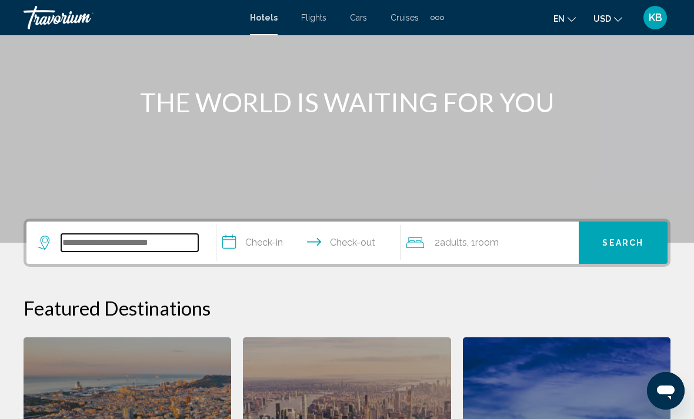
click at [132, 241] on input "Search widget" at bounding box center [129, 243] width 137 height 18
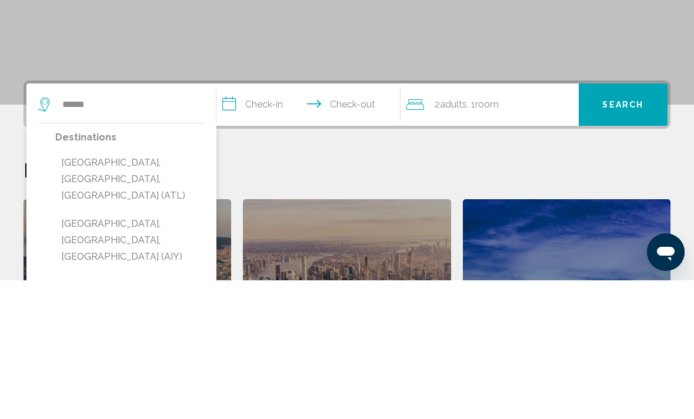
click at [167, 291] on button "[GEOGRAPHIC_DATA], [GEOGRAPHIC_DATA], [GEOGRAPHIC_DATA] (ATL)" at bounding box center [129, 318] width 149 height 55
type input "**********"
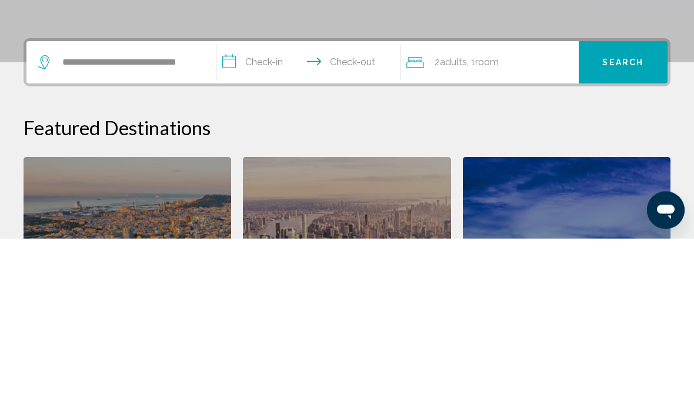
click at [288, 222] on input "**********" at bounding box center [311, 245] width 189 height 46
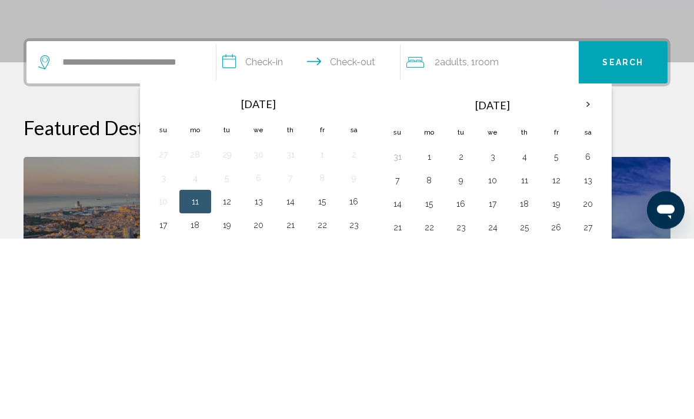
scroll to position [291, 0]
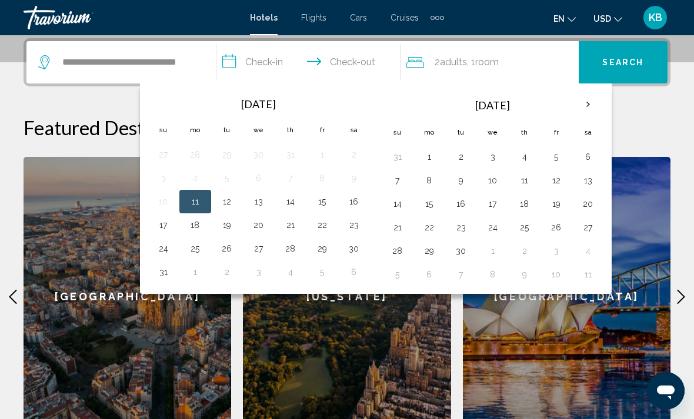
click at [592, 105] on th "Next month" at bounding box center [588, 105] width 32 height 26
click at [461, 176] on button "7" at bounding box center [461, 180] width 19 height 16
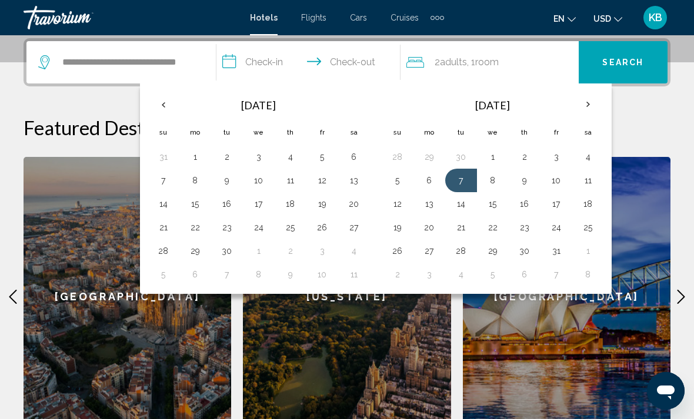
click at [392, 203] on button "12" at bounding box center [397, 204] width 19 height 16
type input "**********"
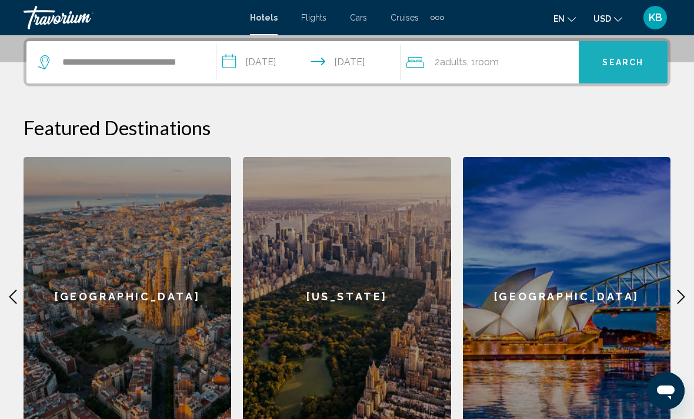
click at [609, 62] on span "Search" at bounding box center [622, 62] width 41 height 9
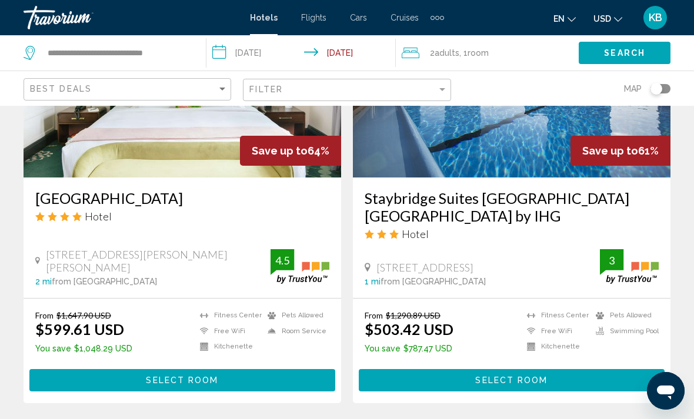
scroll to position [607, 0]
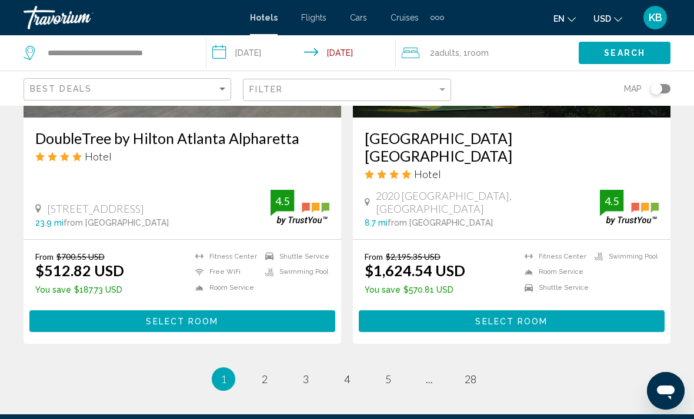
scroll to position [2428, 0]
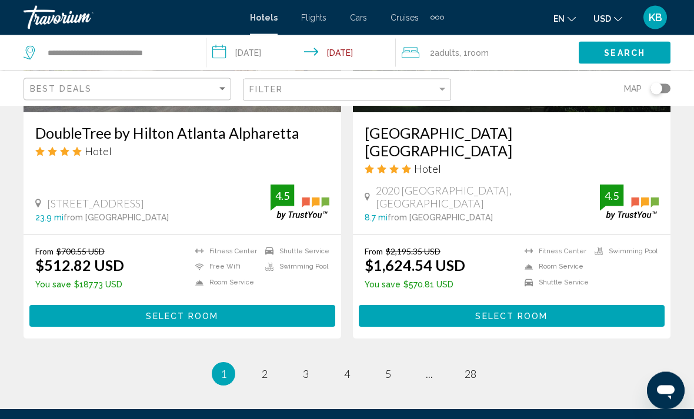
click at [592, 235] on div "From $2,195.35 USD $1,624.54 USD You save $570.81 USD [GEOGRAPHIC_DATA] Room Se…" at bounding box center [512, 287] width 318 height 104
click at [589, 235] on div "From $2,195.35 USD $1,624.54 USD You save $570.81 USD [GEOGRAPHIC_DATA] Room Se…" at bounding box center [512, 287] width 318 height 104
click at [267, 365] on link "page 2" at bounding box center [265, 375] width 21 height 21
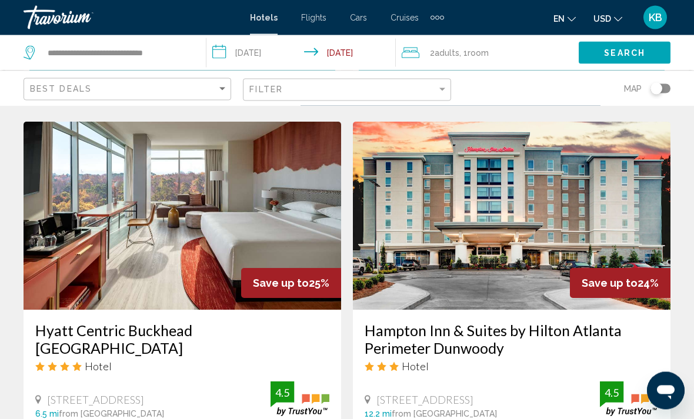
scroll to position [901, 0]
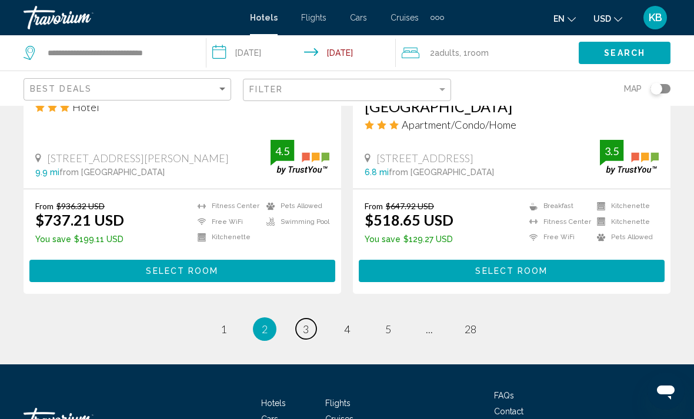
click at [306, 323] on span "3" at bounding box center [306, 329] width 6 height 13
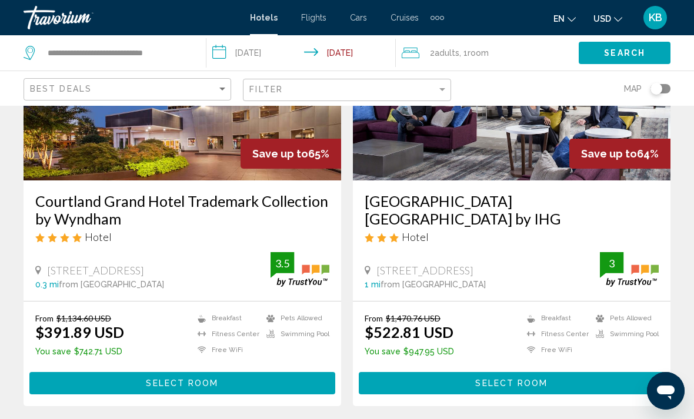
scroll to position [170, 0]
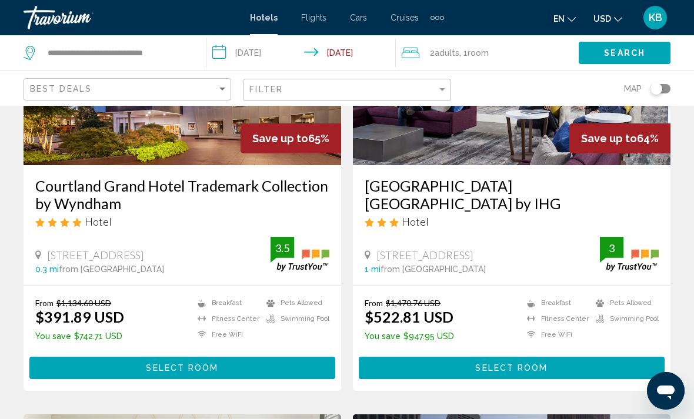
click at [214, 371] on span "Select Room" at bounding box center [182, 368] width 72 height 9
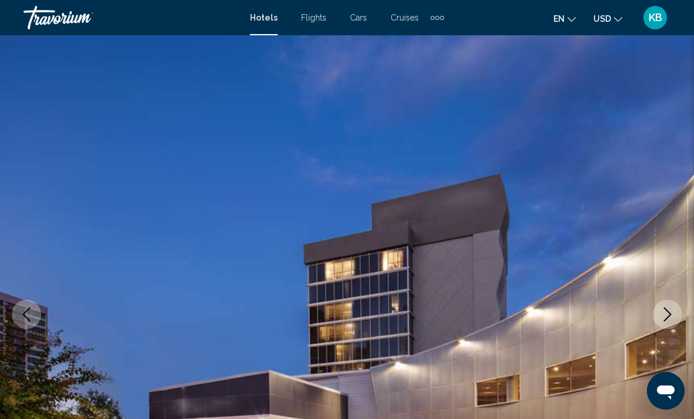
click at [661, 322] on button "Next image" at bounding box center [667, 314] width 29 height 29
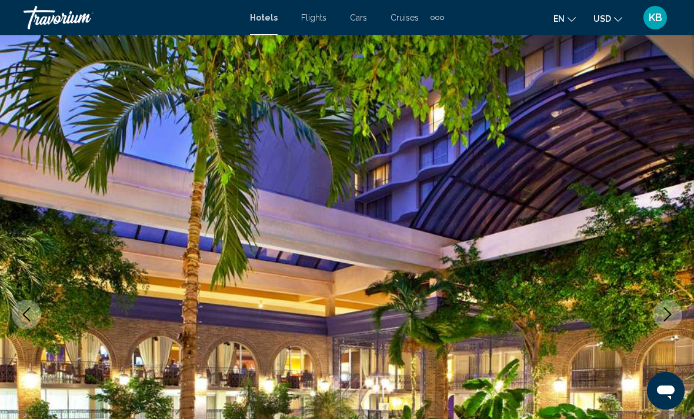
click at [662, 314] on icon "Next image" at bounding box center [668, 315] width 14 height 14
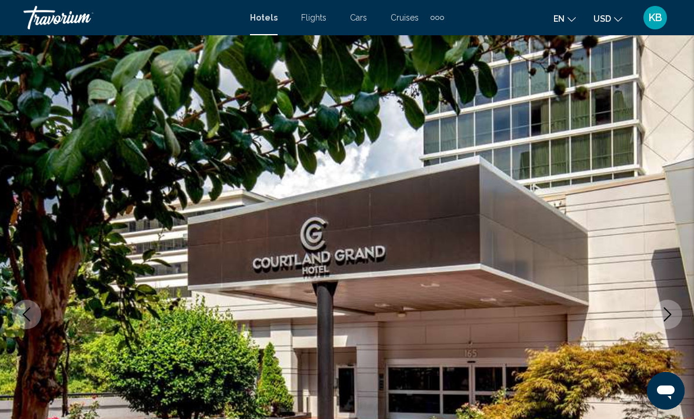
click at [667, 317] on icon "Next image" at bounding box center [668, 315] width 14 height 14
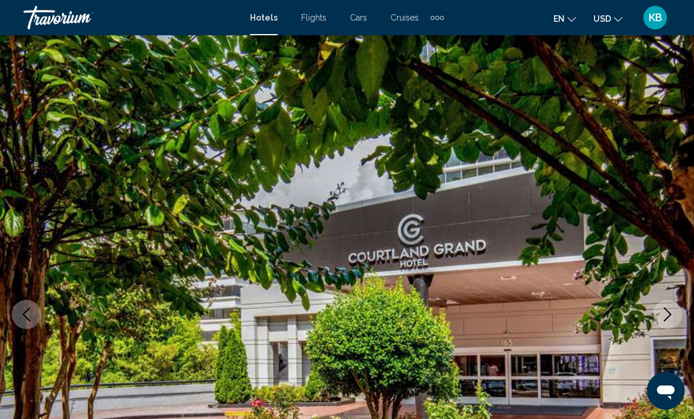
click at [668, 319] on icon "Next image" at bounding box center [668, 315] width 14 height 14
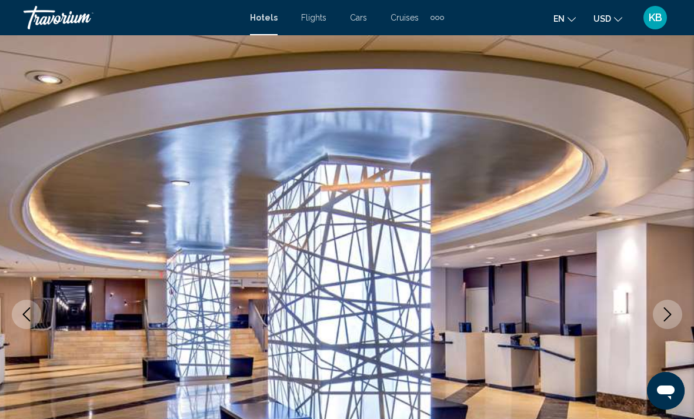
click at [660, 315] on button "Next image" at bounding box center [667, 314] width 29 height 29
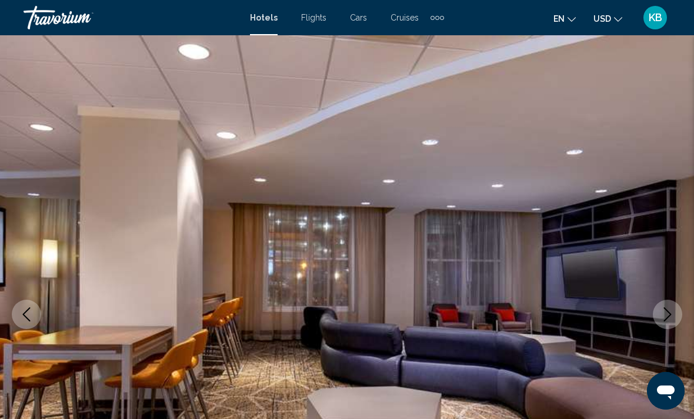
click at [658, 314] on button "Next image" at bounding box center [667, 314] width 29 height 29
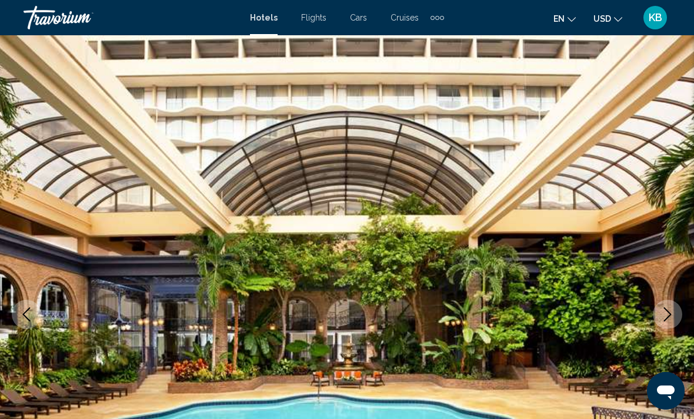
click at [664, 319] on icon "Next image" at bounding box center [668, 315] width 14 height 14
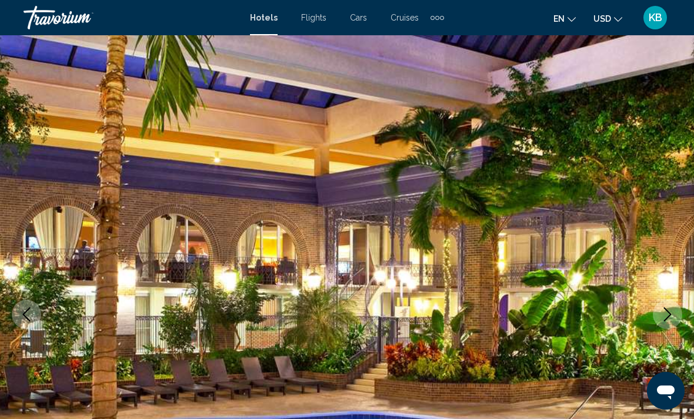
click at [661, 318] on icon "Next image" at bounding box center [668, 315] width 14 height 14
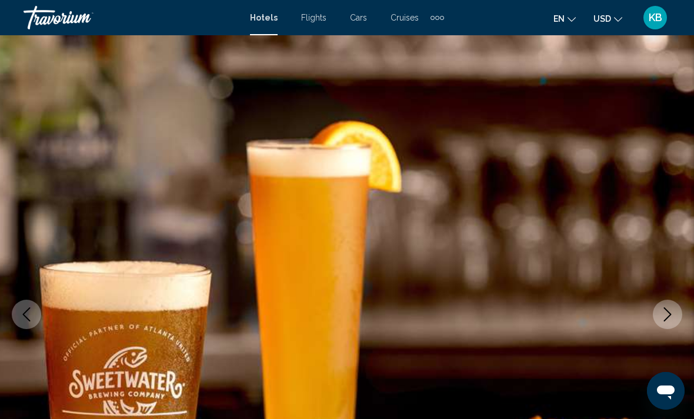
click at [668, 315] on icon "Next image" at bounding box center [668, 315] width 14 height 14
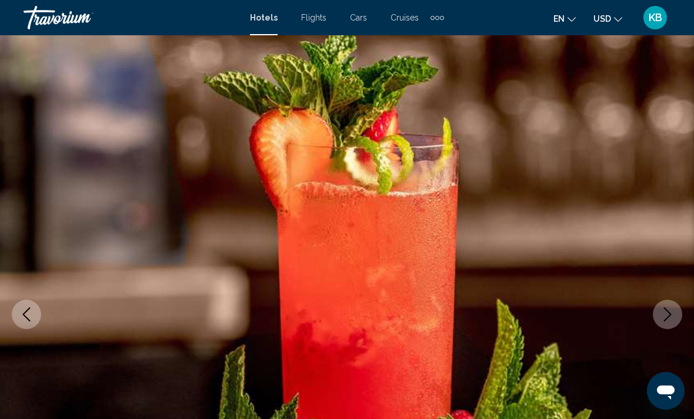
click at [668, 322] on button "Next image" at bounding box center [667, 314] width 29 height 29
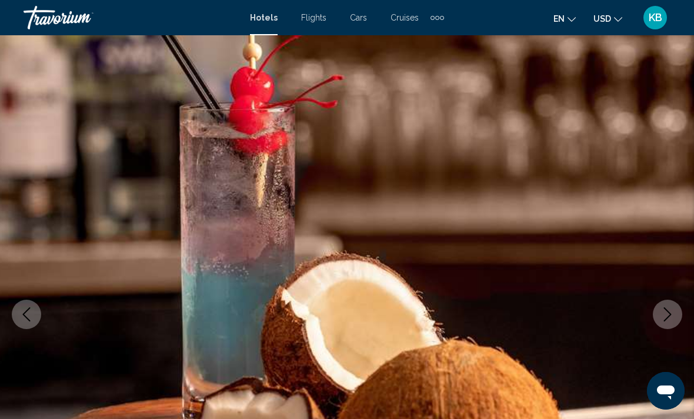
click at [668, 322] on button "Next image" at bounding box center [667, 314] width 29 height 29
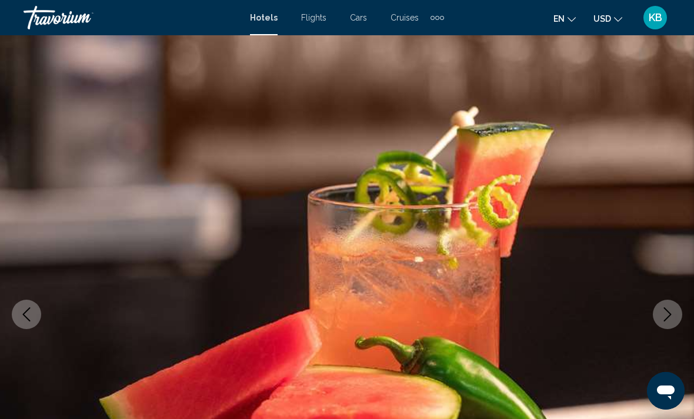
click at [668, 321] on icon "Next image" at bounding box center [668, 315] width 14 height 14
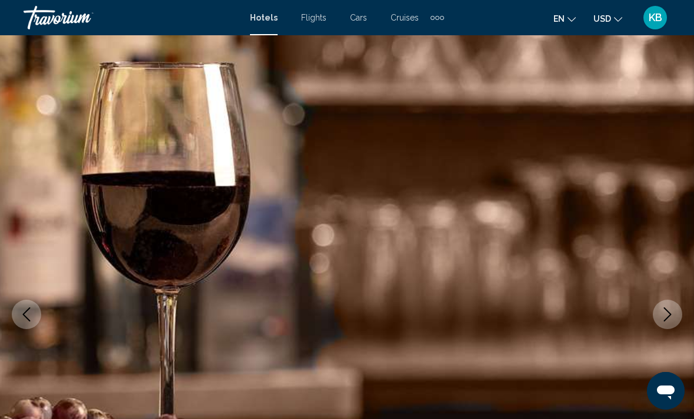
click at [669, 319] on icon "Next image" at bounding box center [668, 315] width 14 height 14
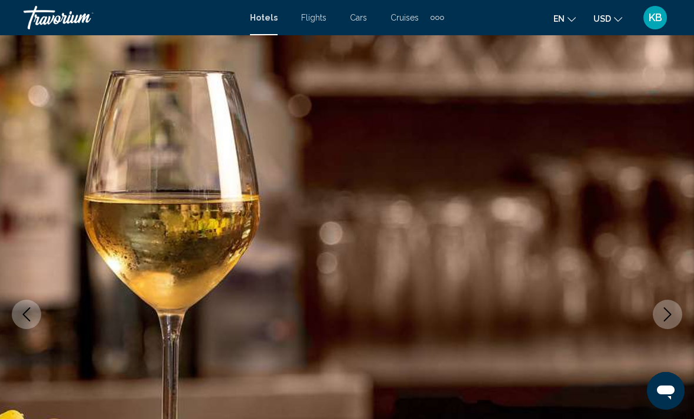
click at [669, 321] on icon "Next image" at bounding box center [668, 315] width 14 height 14
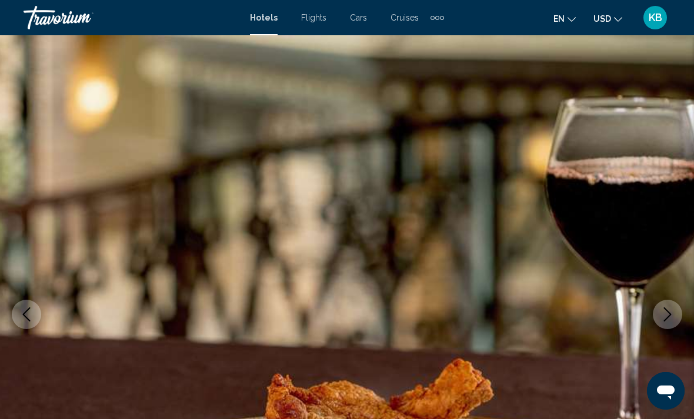
click at [669, 322] on button "Next image" at bounding box center [667, 314] width 29 height 29
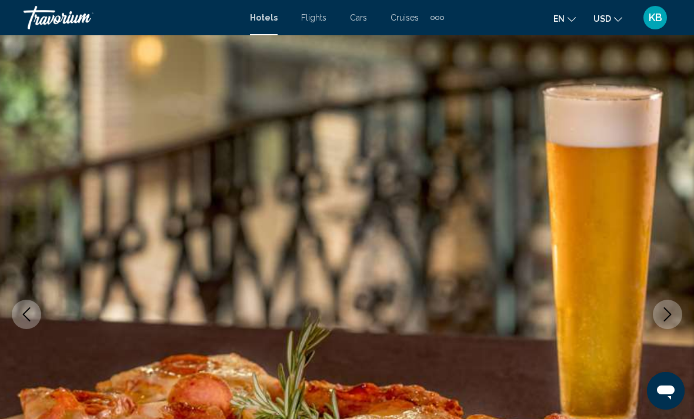
click at [668, 322] on button "Next image" at bounding box center [667, 314] width 29 height 29
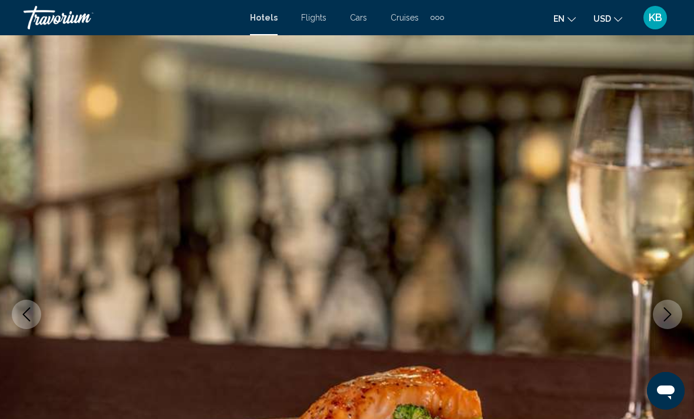
click at [669, 322] on button "Next image" at bounding box center [667, 314] width 29 height 29
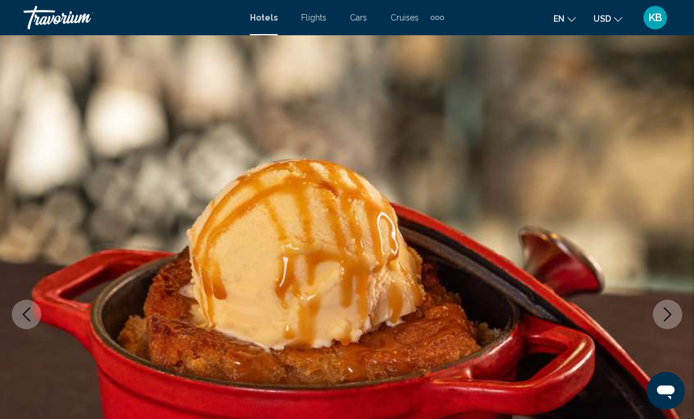
click at [667, 315] on icon "Next image" at bounding box center [668, 315] width 14 height 14
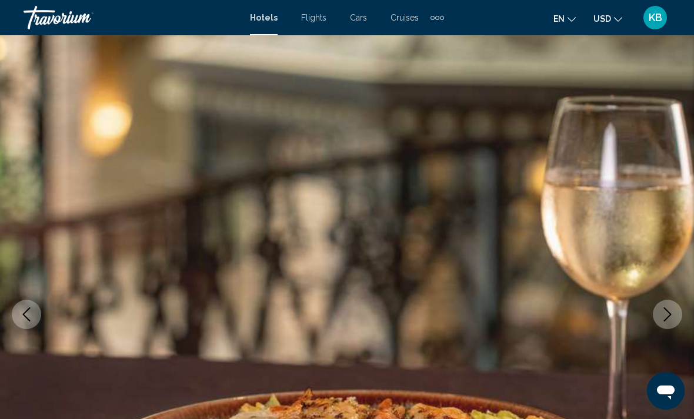
click at [668, 315] on icon "Next image" at bounding box center [668, 315] width 14 height 14
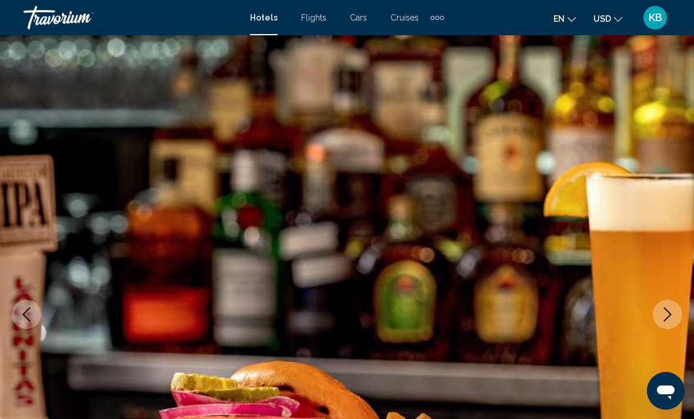
click at [665, 314] on icon "Next image" at bounding box center [668, 315] width 14 height 14
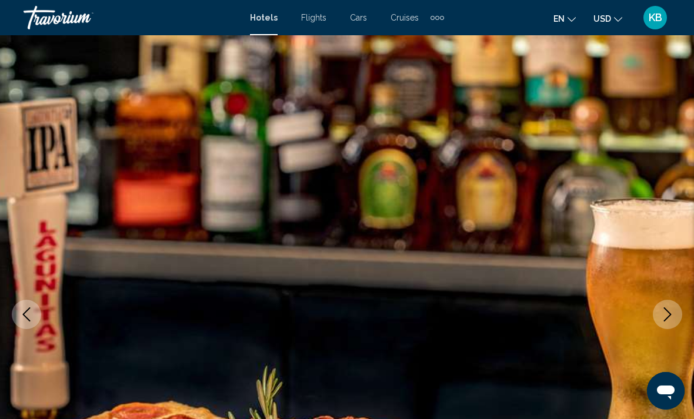
click at [662, 312] on icon "Next image" at bounding box center [668, 315] width 14 height 14
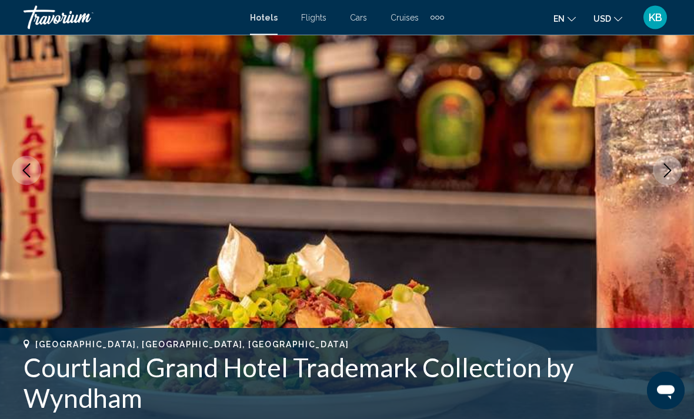
scroll to position [142, 0]
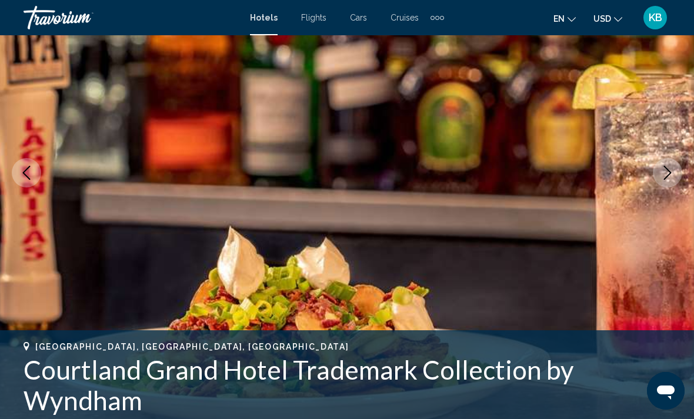
click at [678, 193] on img "Main content" at bounding box center [347, 173] width 694 height 559
click at [665, 177] on icon "Next image" at bounding box center [668, 173] width 14 height 14
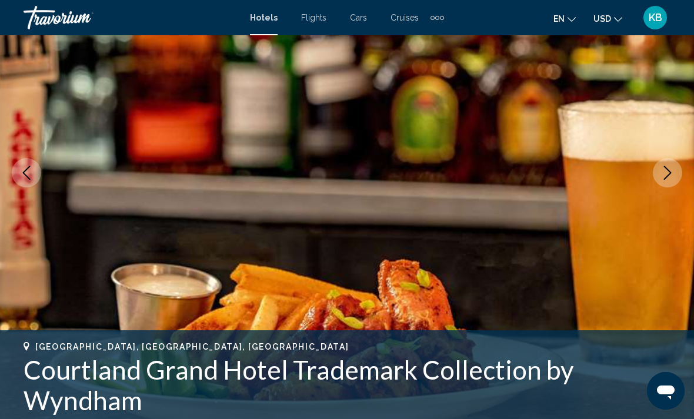
click at [663, 182] on button "Next image" at bounding box center [667, 172] width 29 height 29
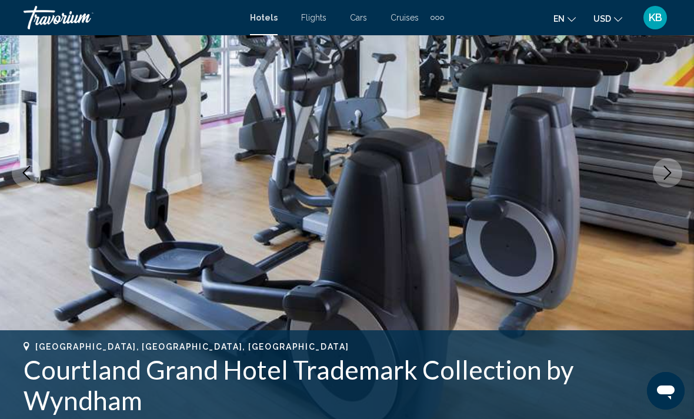
click at [662, 180] on button "Next image" at bounding box center [667, 172] width 29 height 29
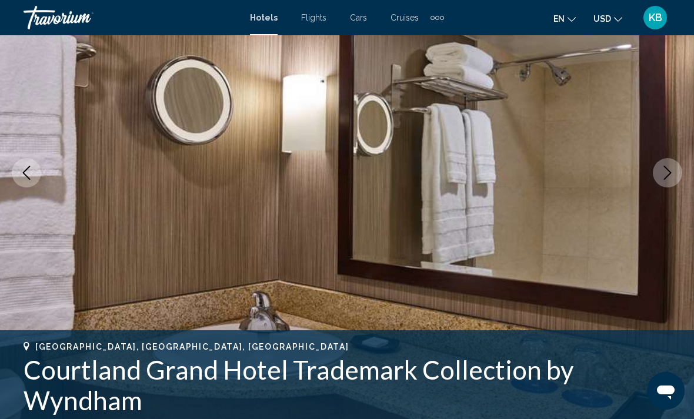
click at [663, 183] on button "Next image" at bounding box center [667, 172] width 29 height 29
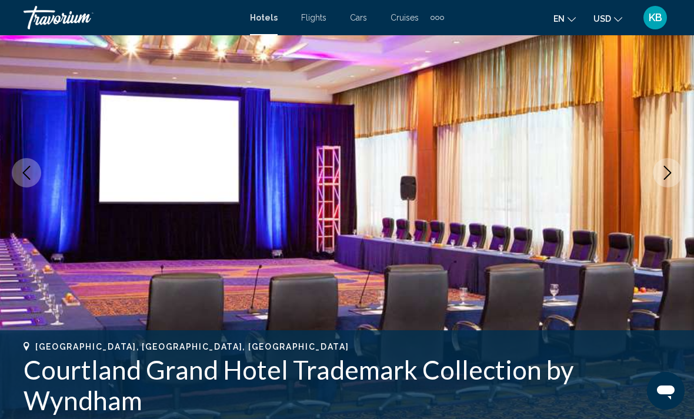
click at [657, 188] on img "Main content" at bounding box center [347, 173] width 694 height 559
click at [671, 180] on button "Next image" at bounding box center [667, 172] width 29 height 29
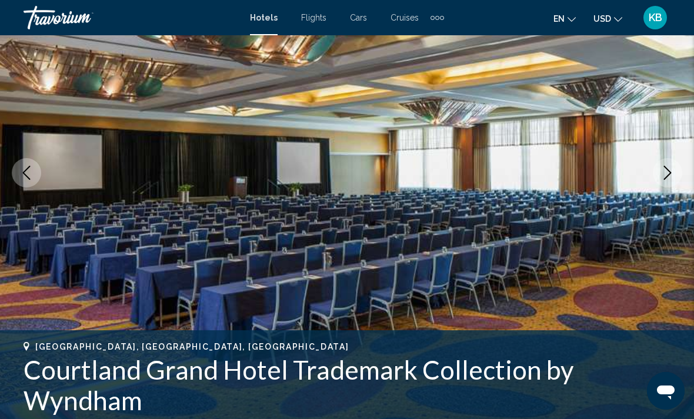
click at [672, 183] on button "Next image" at bounding box center [667, 172] width 29 height 29
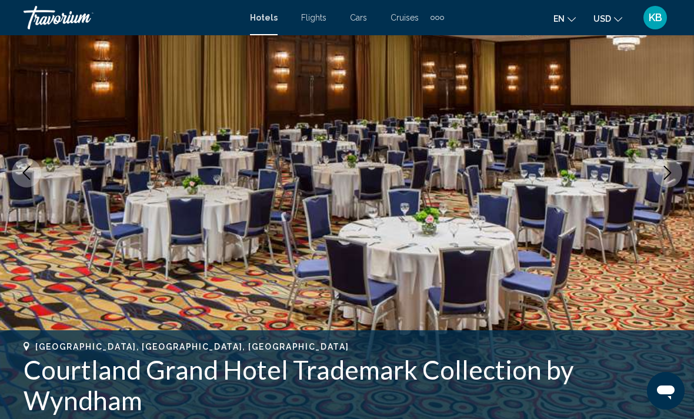
click at [670, 189] on img "Main content" at bounding box center [347, 173] width 694 height 559
click at [671, 180] on button "Next image" at bounding box center [667, 172] width 29 height 29
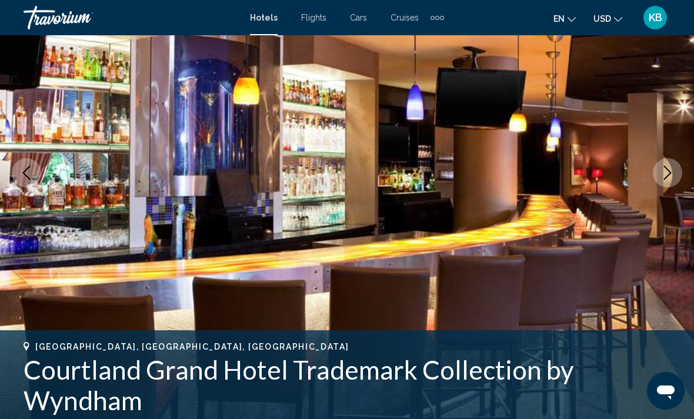
click at [664, 180] on button "Next image" at bounding box center [667, 172] width 29 height 29
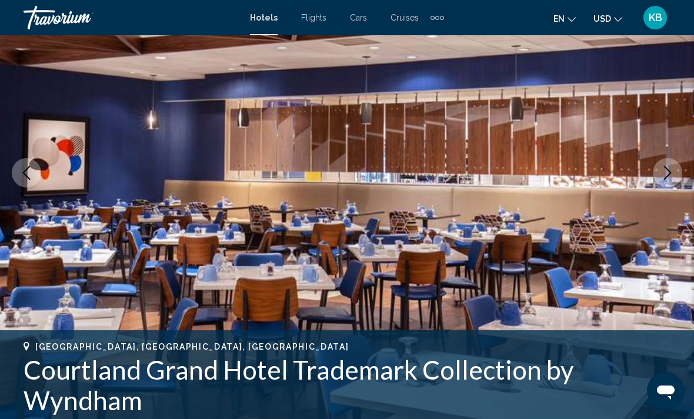
click at [668, 184] on button "Next image" at bounding box center [667, 172] width 29 height 29
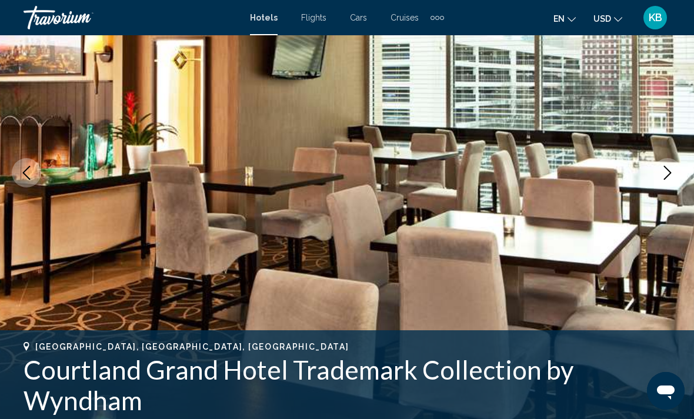
click at [666, 180] on button "Next image" at bounding box center [667, 172] width 29 height 29
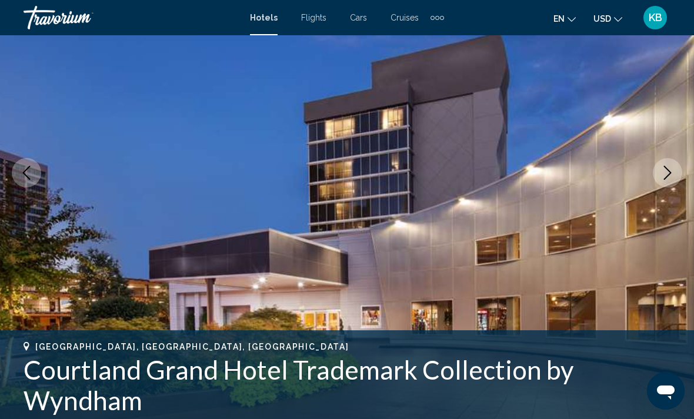
click at [672, 175] on icon "Next image" at bounding box center [668, 173] width 14 height 14
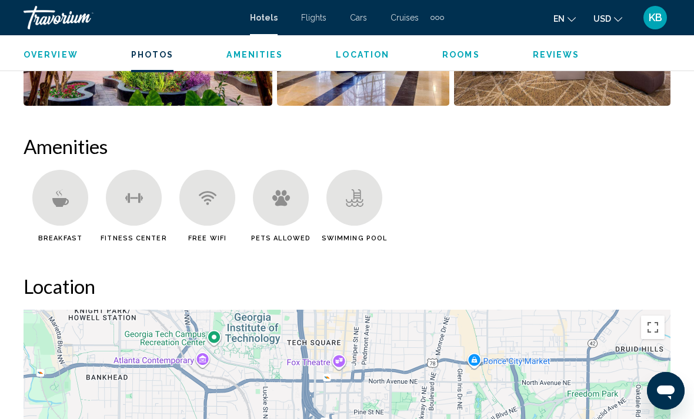
scroll to position [1085, 0]
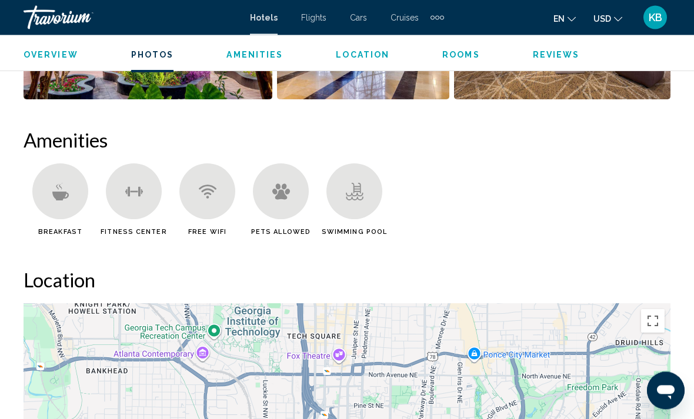
click at [45, 200] on div "Main content" at bounding box center [60, 192] width 56 height 56
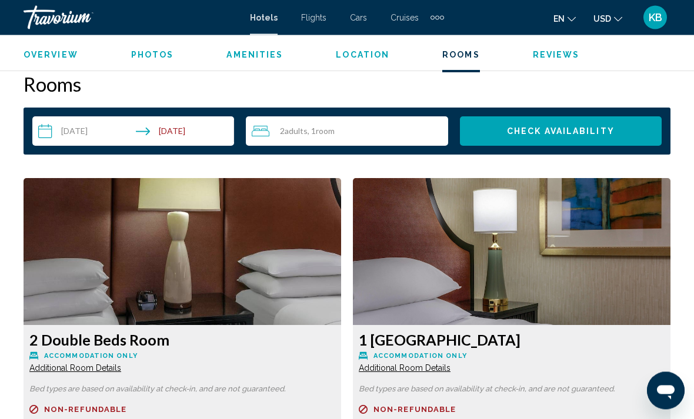
click at [244, 53] on span "Amenities" at bounding box center [255, 54] width 56 height 9
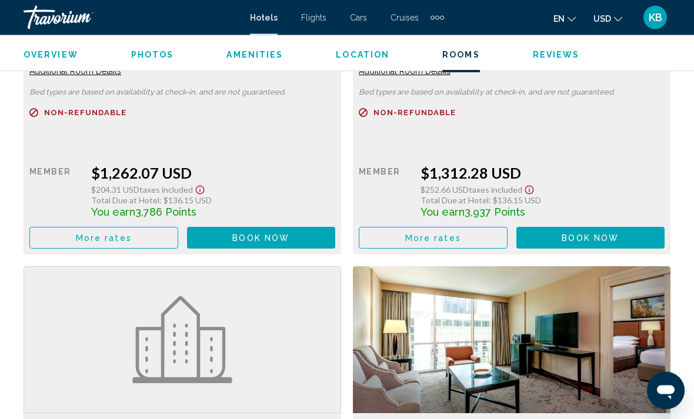
scroll to position [4819, 0]
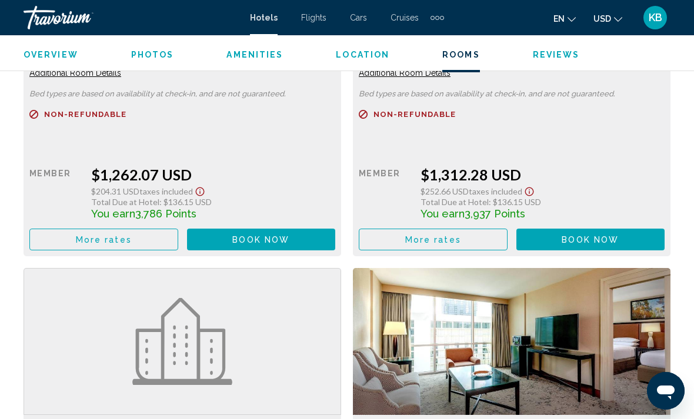
click at [162, 50] on span "Photos" at bounding box center [152, 54] width 43 height 9
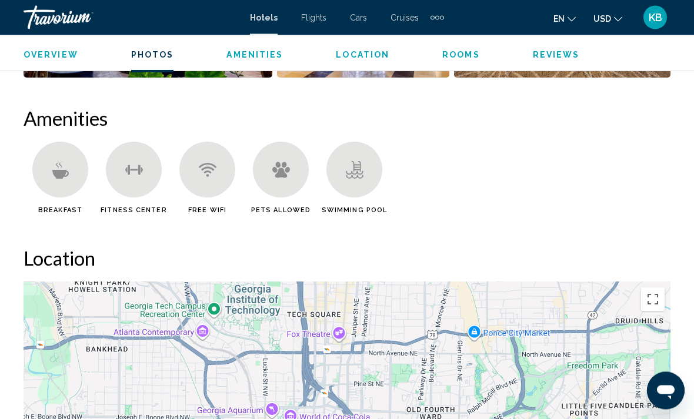
scroll to position [1110, 0]
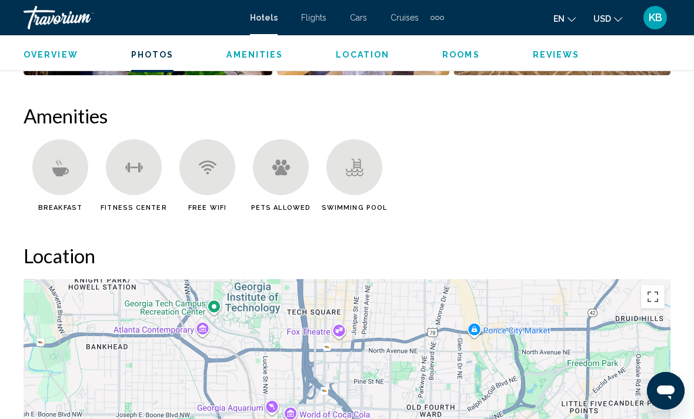
click at [54, 175] on icon "Main content" at bounding box center [61, 168] width 18 height 18
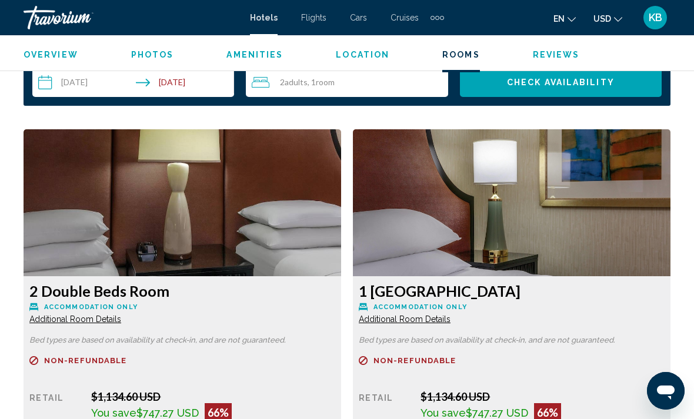
click at [555, 52] on span "Reviews" at bounding box center [556, 54] width 47 height 9
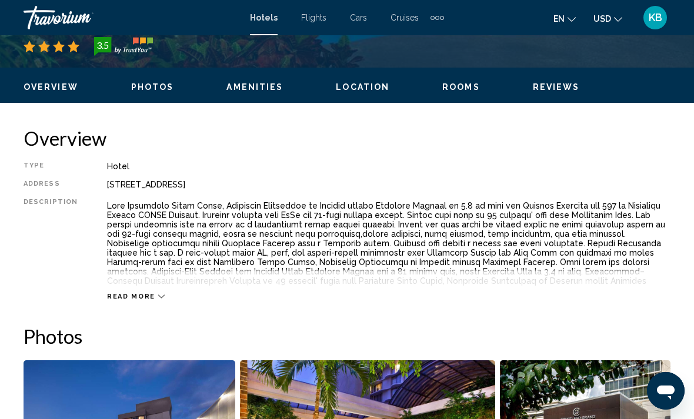
scroll to position [0, 0]
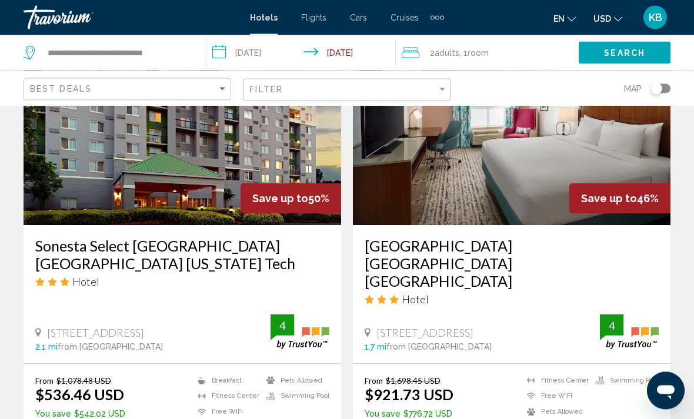
scroll to position [971, 0]
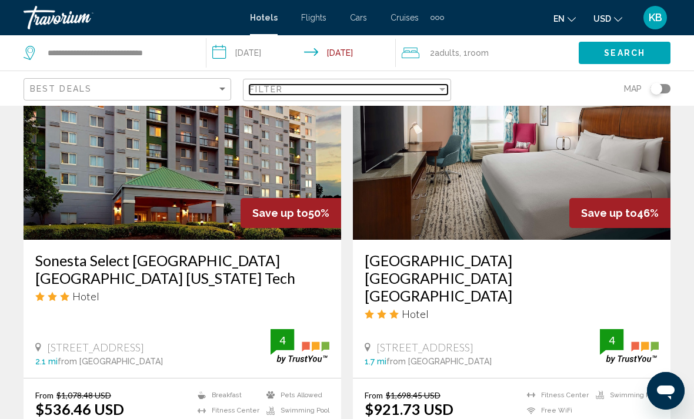
click at [420, 91] on div "Filter" at bounding box center [342, 89] width 187 height 9
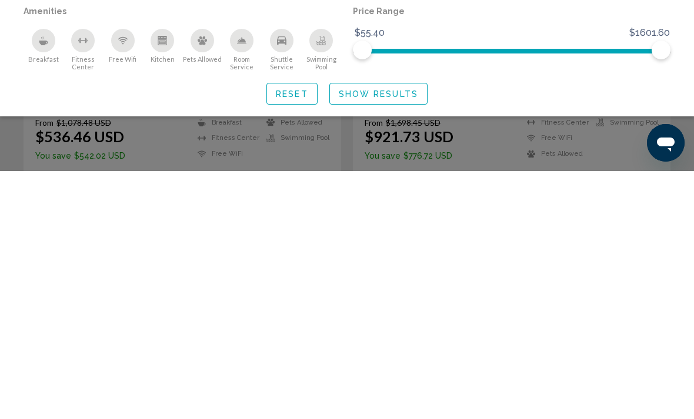
scroll to position [1003, 0]
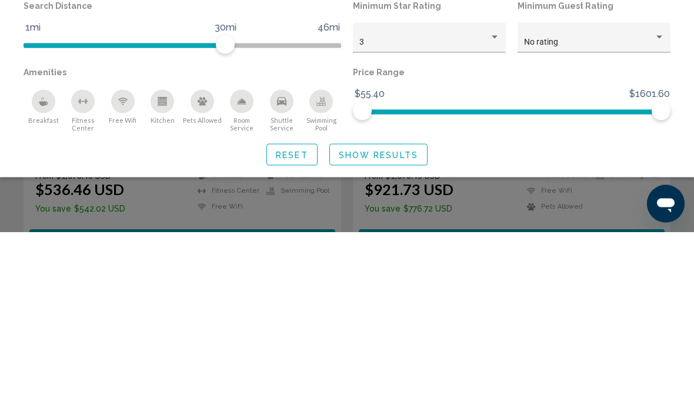
click at [40, 277] on div "Breakfast" at bounding box center [44, 289] width 24 height 24
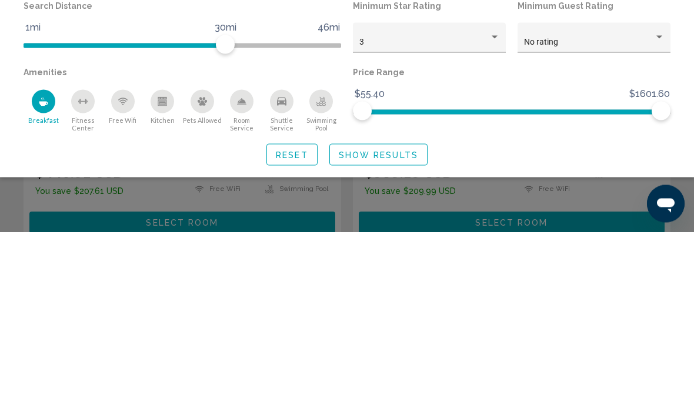
scroll to position [1191, 0]
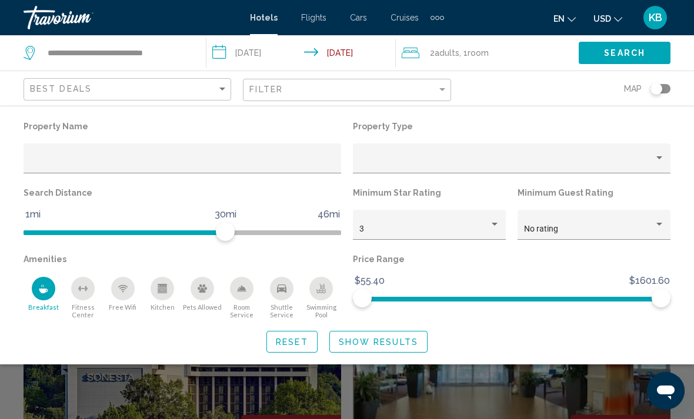
click at [118, 291] on icon "Free Wifi" at bounding box center [122, 288] width 9 height 9
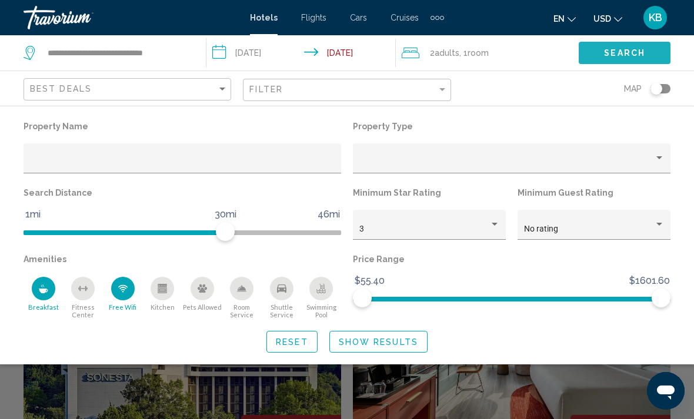
click at [635, 57] on span "Search" at bounding box center [624, 53] width 41 height 9
click at [631, 49] on span "Search" at bounding box center [624, 53] width 41 height 9
click at [404, 331] on button "Show Results" at bounding box center [378, 342] width 98 height 22
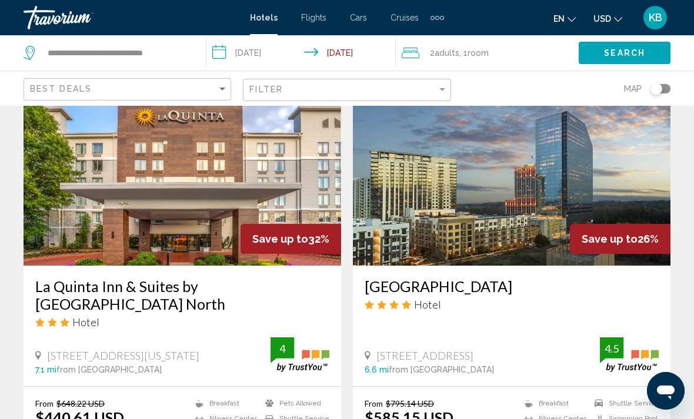
scroll to position [944, 0]
click at [238, 218] on img "Main content" at bounding box center [183, 172] width 318 height 188
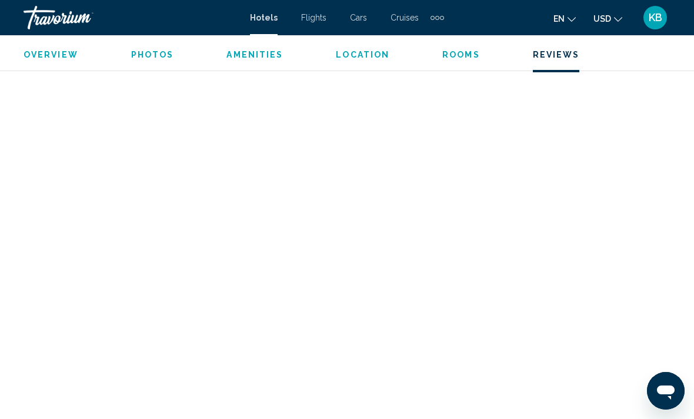
scroll to position [5014, 0]
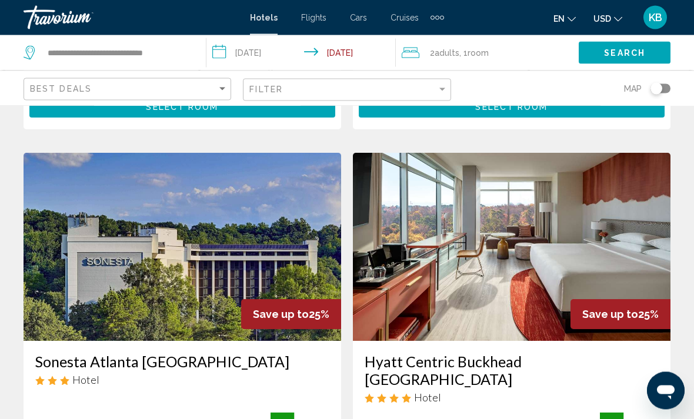
scroll to position [1307, 0]
click at [594, 274] on img "Main content" at bounding box center [512, 247] width 318 height 188
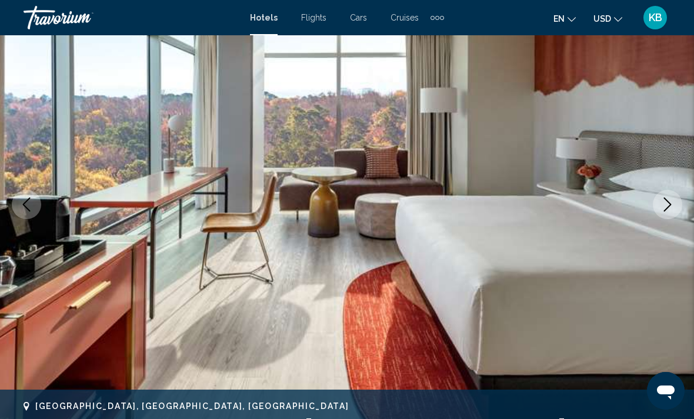
scroll to position [117, 0]
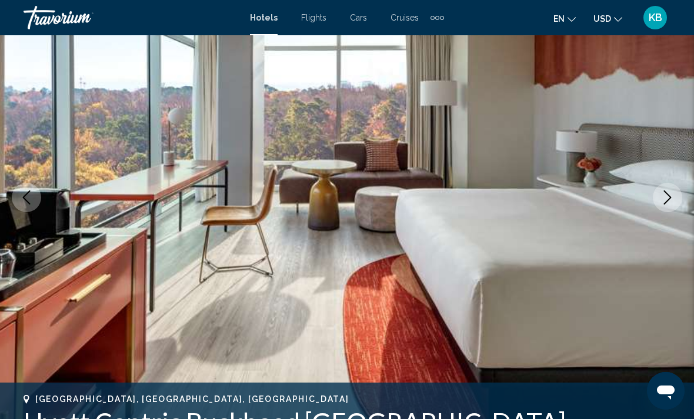
click at [670, 198] on icon "Next image" at bounding box center [668, 198] width 14 height 14
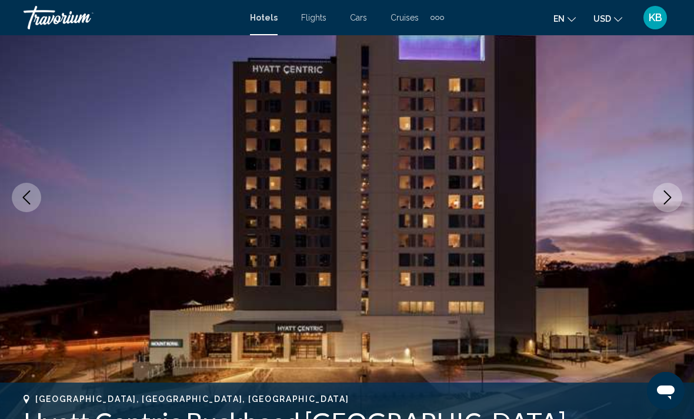
click at [669, 200] on icon "Next image" at bounding box center [668, 198] width 8 height 14
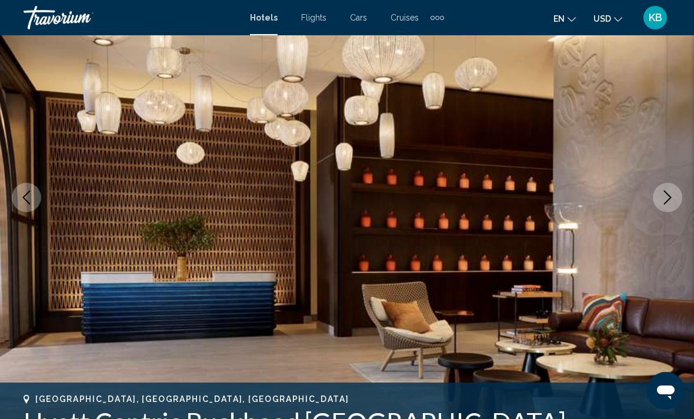
click at [672, 194] on icon "Next image" at bounding box center [668, 198] width 14 height 14
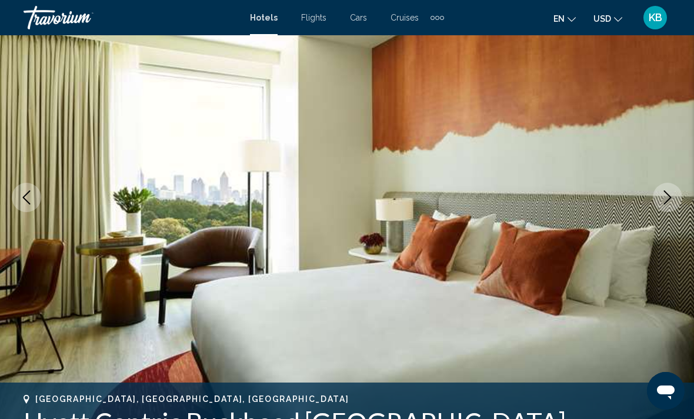
click at [670, 196] on icon "Next image" at bounding box center [668, 198] width 14 height 14
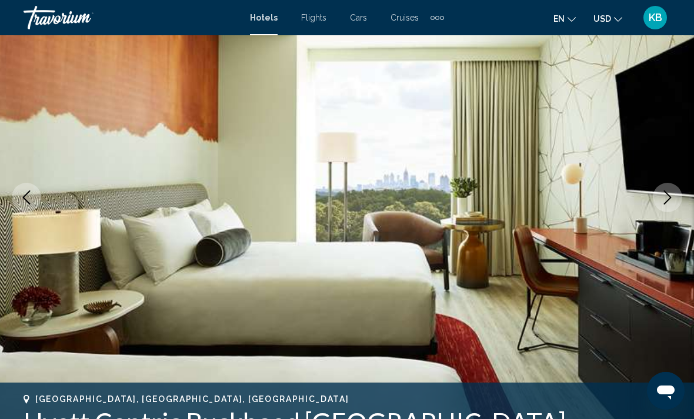
click at [672, 196] on icon "Next image" at bounding box center [668, 198] width 14 height 14
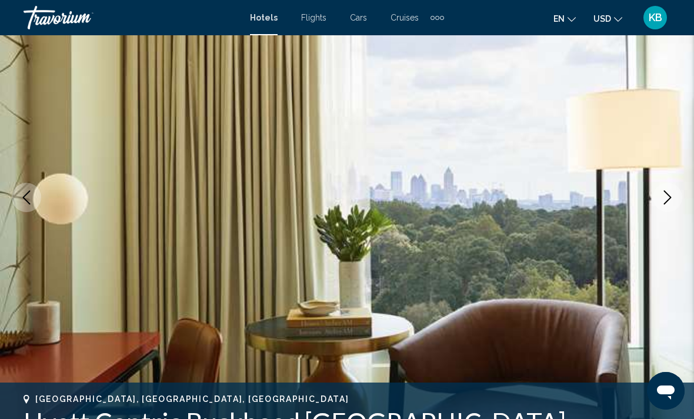
click at [672, 195] on icon "Next image" at bounding box center [668, 198] width 14 height 14
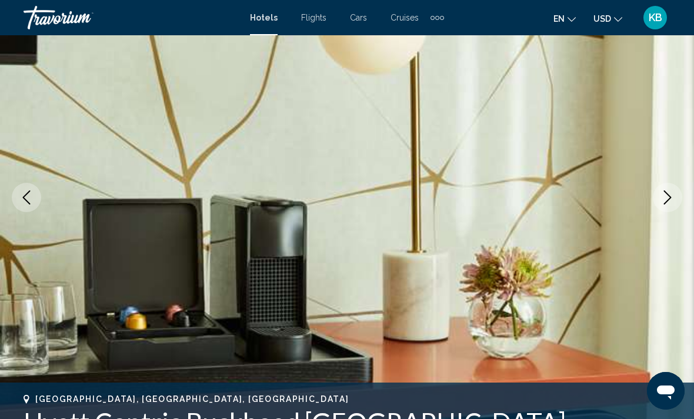
click at [675, 196] on button "Next image" at bounding box center [667, 197] width 29 height 29
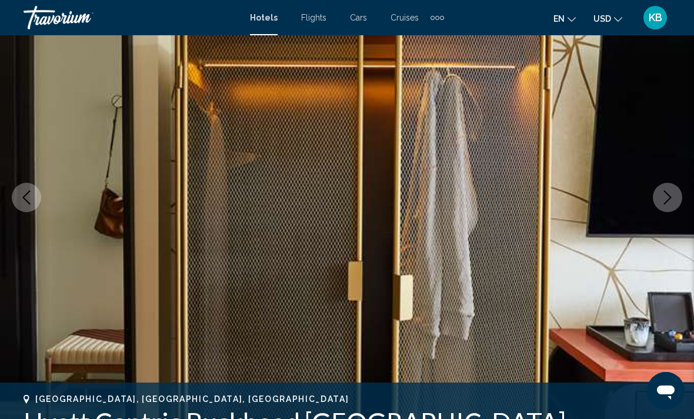
click at [668, 201] on icon "Next image" at bounding box center [668, 198] width 8 height 14
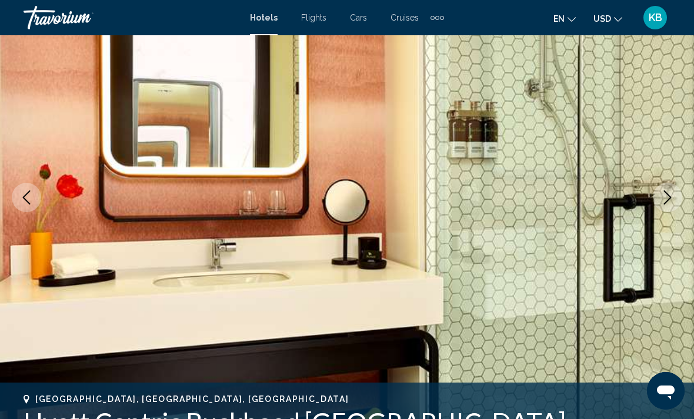
click at [668, 200] on icon "Next image" at bounding box center [668, 198] width 8 height 14
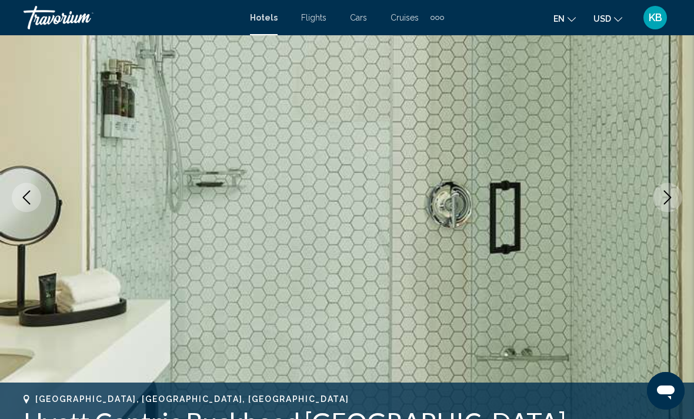
click at [666, 198] on icon "Next image" at bounding box center [668, 198] width 14 height 14
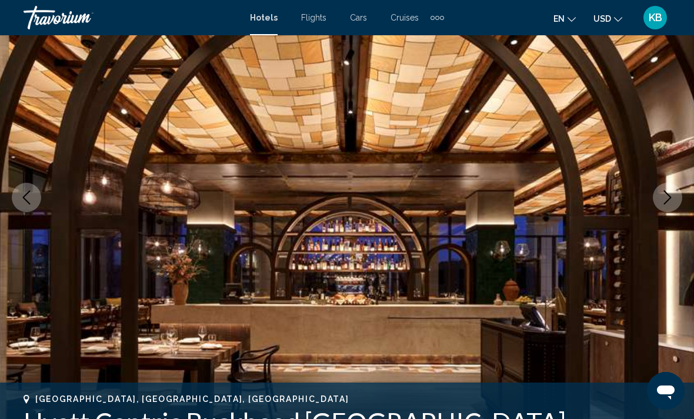
click at [670, 200] on icon "Next image" at bounding box center [668, 198] width 14 height 14
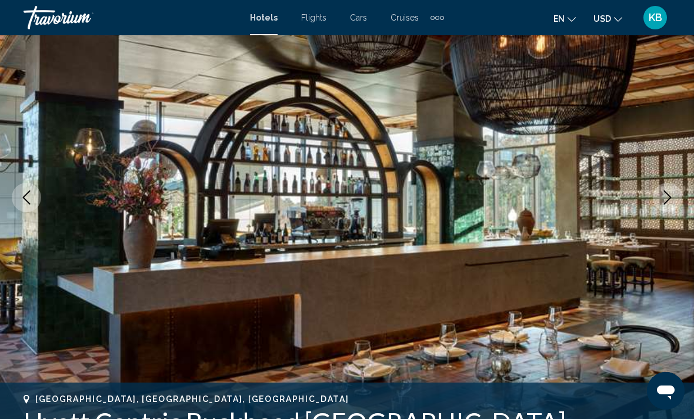
click at [678, 201] on button "Next image" at bounding box center [667, 197] width 29 height 29
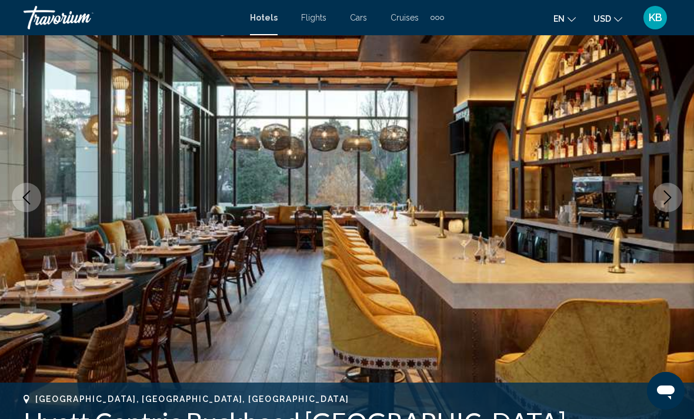
click at [662, 202] on icon "Next image" at bounding box center [668, 198] width 14 height 14
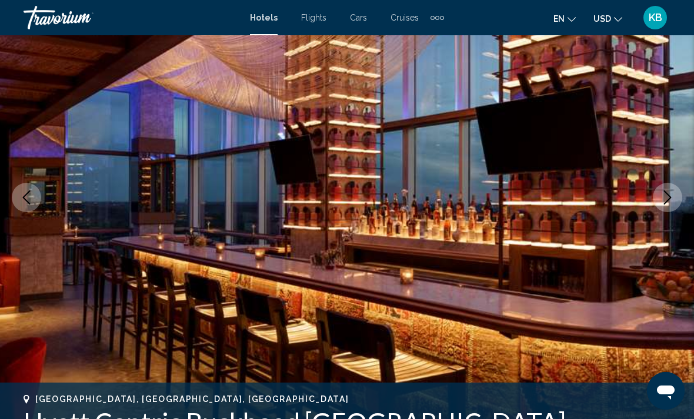
click at [655, 214] on img "Main content" at bounding box center [347, 197] width 694 height 559
click at [664, 210] on button "Next image" at bounding box center [667, 197] width 29 height 29
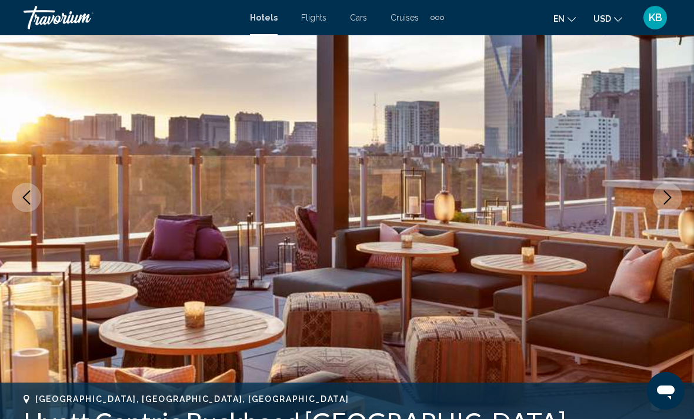
click at [662, 211] on button "Next image" at bounding box center [667, 197] width 29 height 29
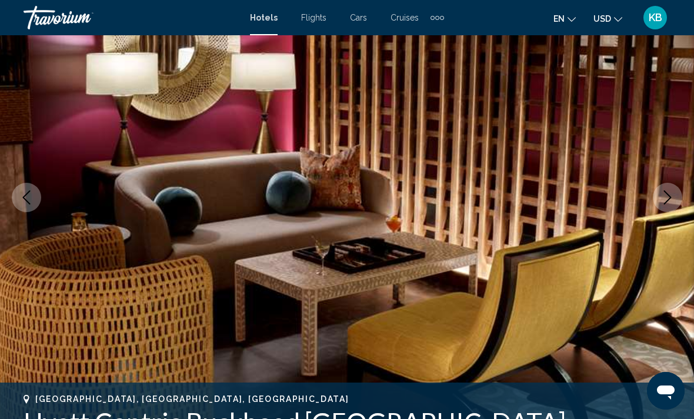
click at [665, 207] on button "Next image" at bounding box center [667, 197] width 29 height 29
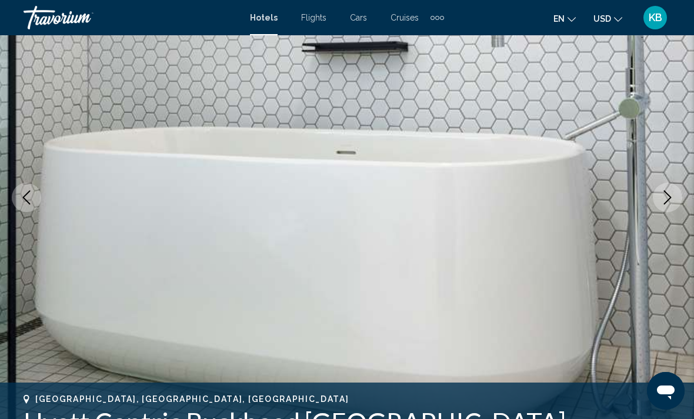
click at [659, 207] on button "Next image" at bounding box center [667, 197] width 29 height 29
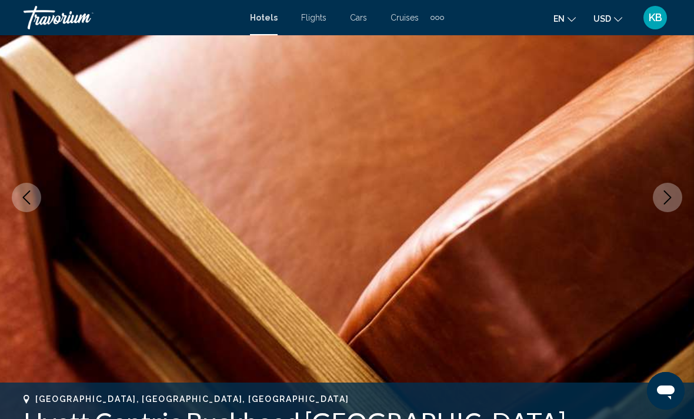
click at [660, 205] on button "Next image" at bounding box center [667, 197] width 29 height 29
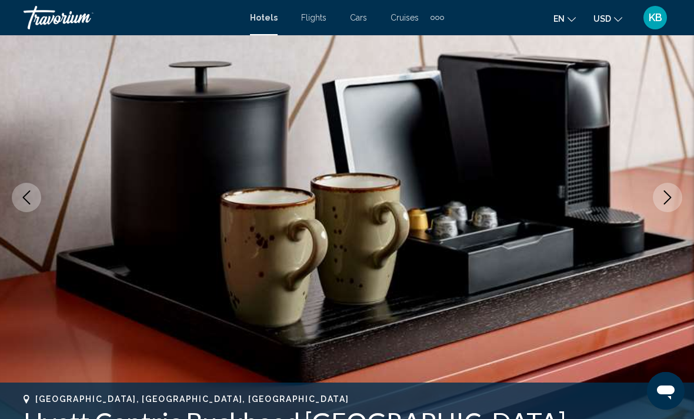
click at [661, 206] on button "Next image" at bounding box center [667, 197] width 29 height 29
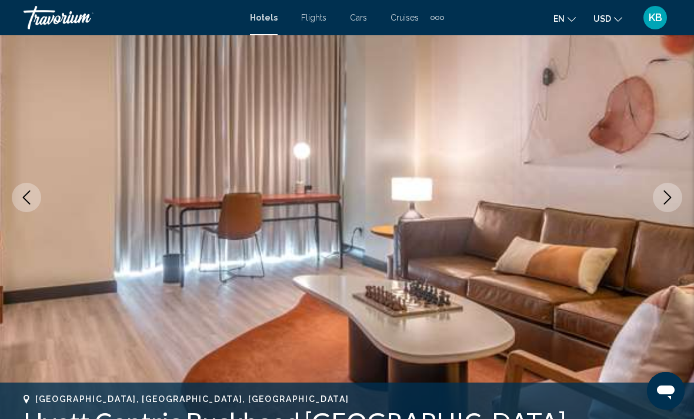
click at [664, 208] on button "Next image" at bounding box center [667, 197] width 29 height 29
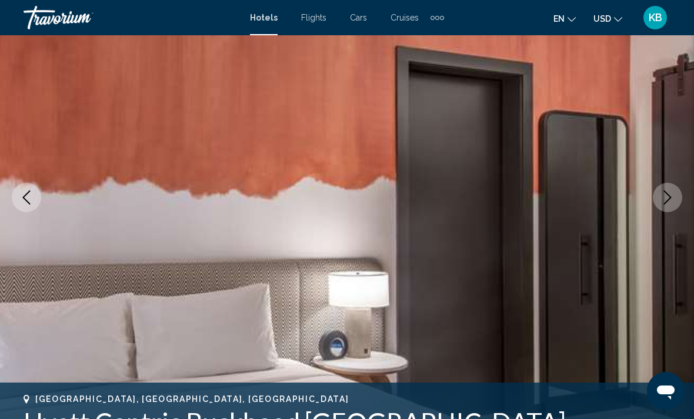
click at [668, 203] on icon "Next image" at bounding box center [668, 198] width 14 height 14
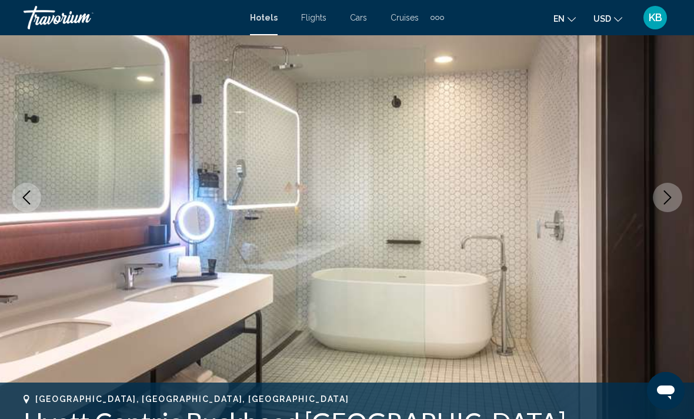
click at [667, 203] on icon "Next image" at bounding box center [668, 198] width 14 height 14
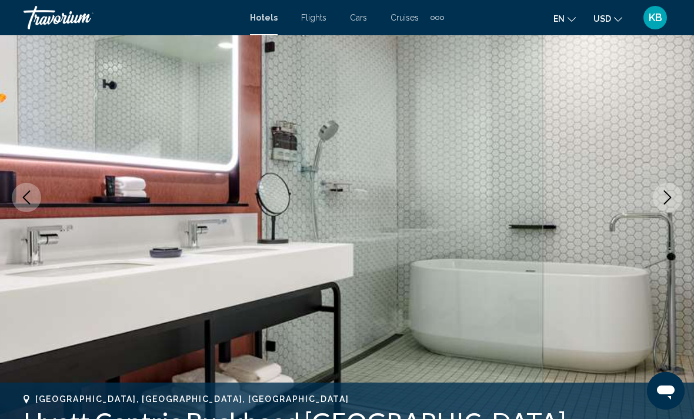
click at [665, 202] on icon "Next image" at bounding box center [668, 198] width 14 height 14
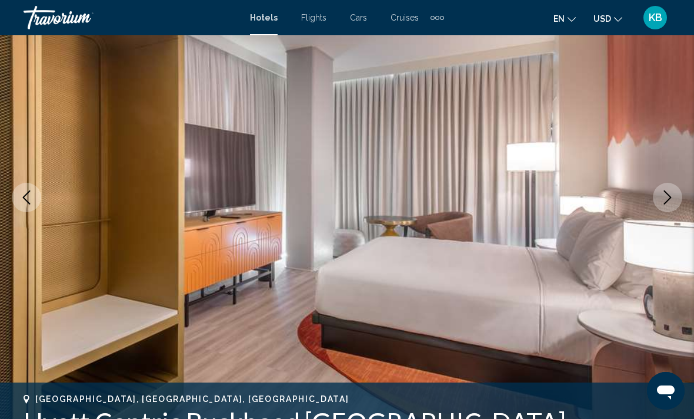
click at [665, 202] on icon "Next image" at bounding box center [668, 198] width 14 height 14
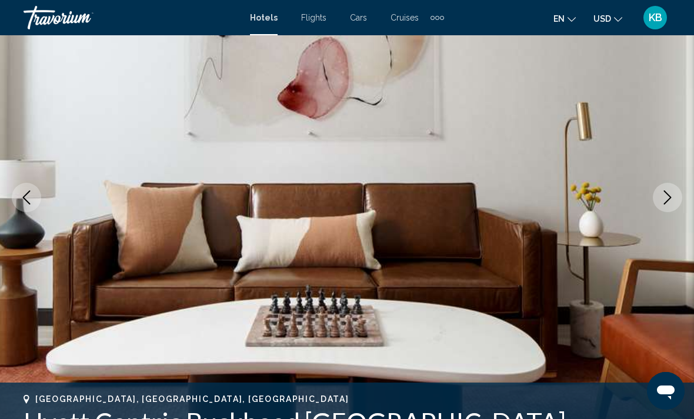
click at [667, 193] on icon "Next image" at bounding box center [668, 198] width 14 height 14
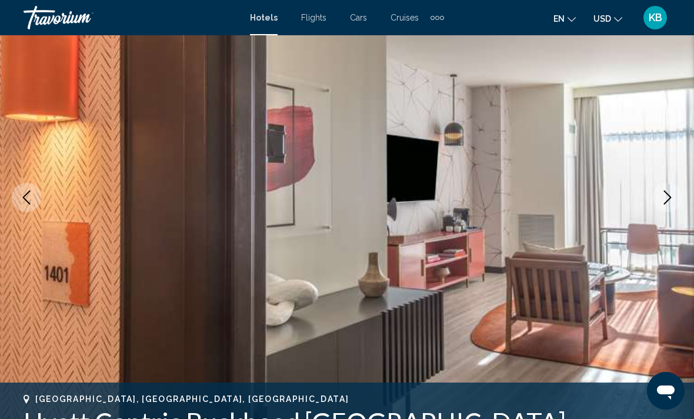
click at [673, 201] on icon "Next image" at bounding box center [668, 198] width 14 height 14
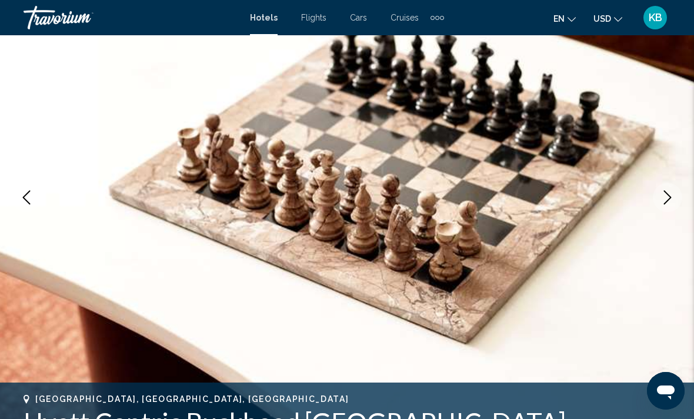
click at [674, 198] on icon "Next image" at bounding box center [668, 198] width 14 height 14
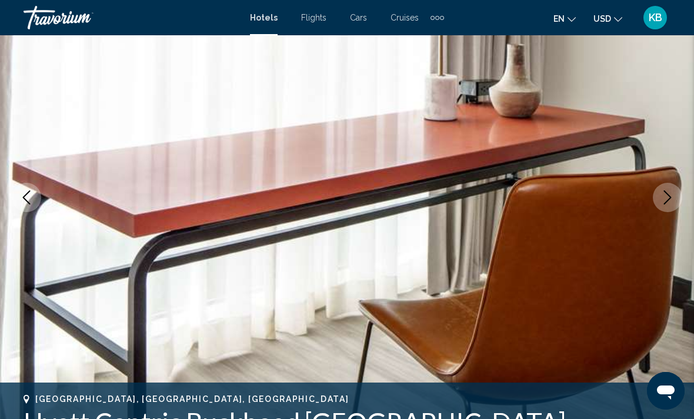
click at [666, 201] on icon "Next image" at bounding box center [668, 198] width 14 height 14
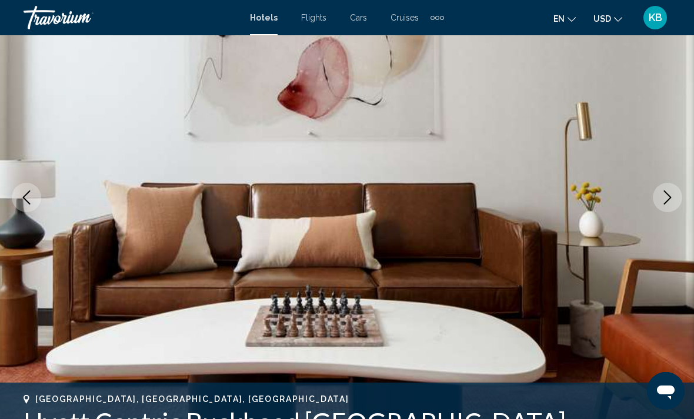
click at [678, 203] on button "Next image" at bounding box center [667, 197] width 29 height 29
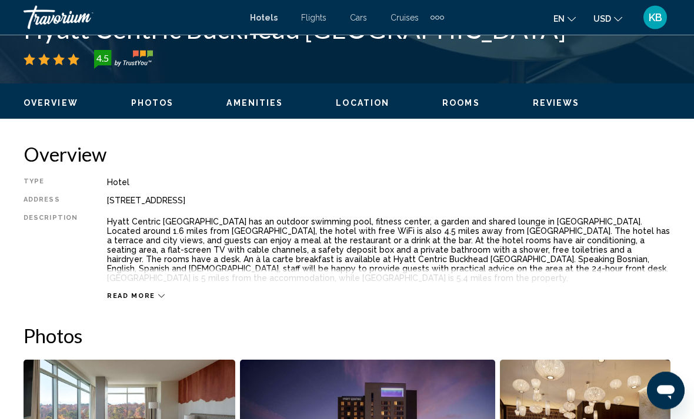
click at [158, 294] on icon "Main content" at bounding box center [161, 297] width 6 height 6
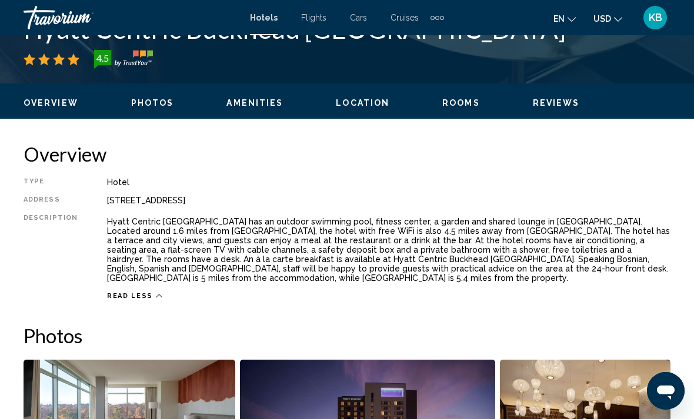
click at [283, 103] on ul "Overview Photos Amenities Location Rooms Reviews Check Availability" at bounding box center [347, 101] width 647 height 13
click at [243, 106] on span "Amenities" at bounding box center [255, 102] width 56 height 9
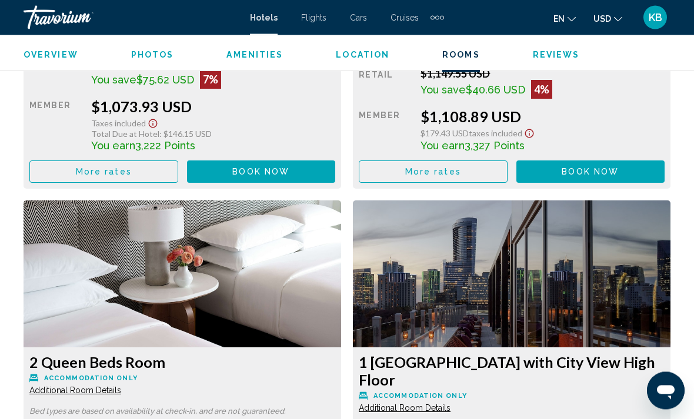
scroll to position [2472, 0]
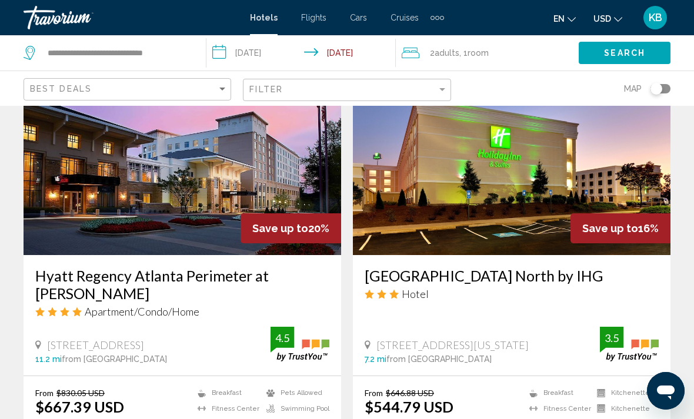
scroll to position [2277, 0]
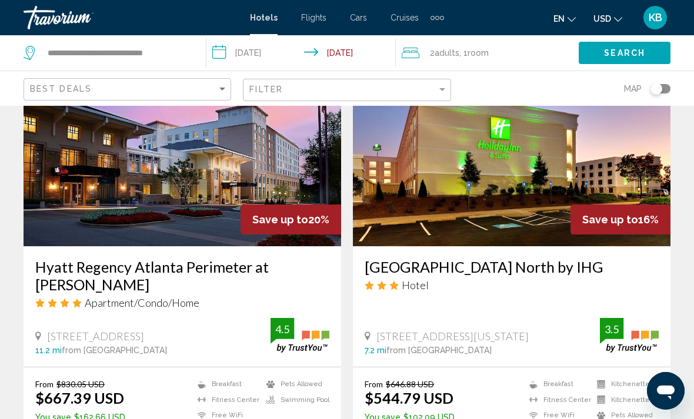
click at [521, 258] on h3 "[GEOGRAPHIC_DATA] North by IHG" at bounding box center [512, 267] width 294 height 18
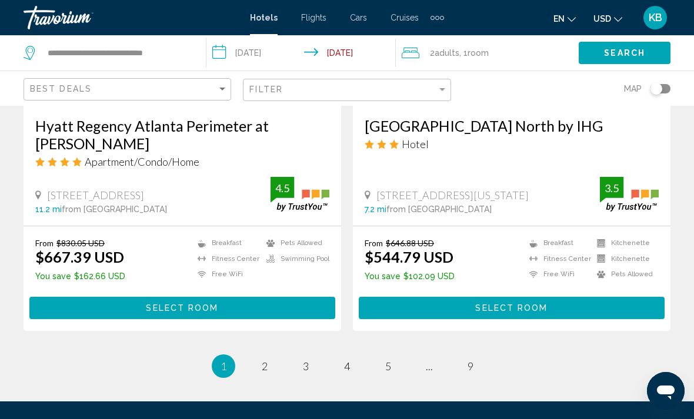
scroll to position [2470, 0]
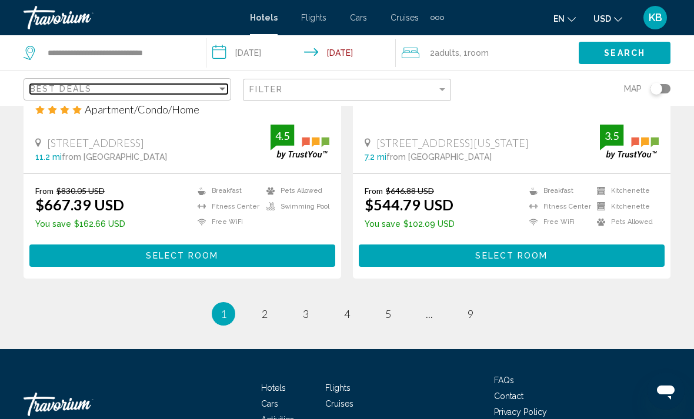
click at [210, 85] on div "Best Deals" at bounding box center [123, 88] width 187 height 9
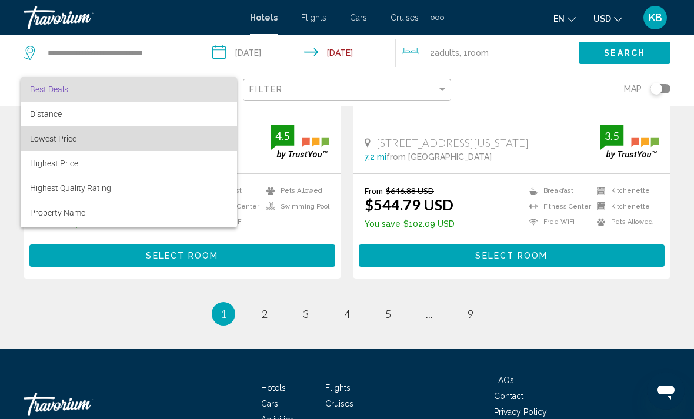
click at [92, 142] on span "Lowest Price" at bounding box center [129, 138] width 198 height 25
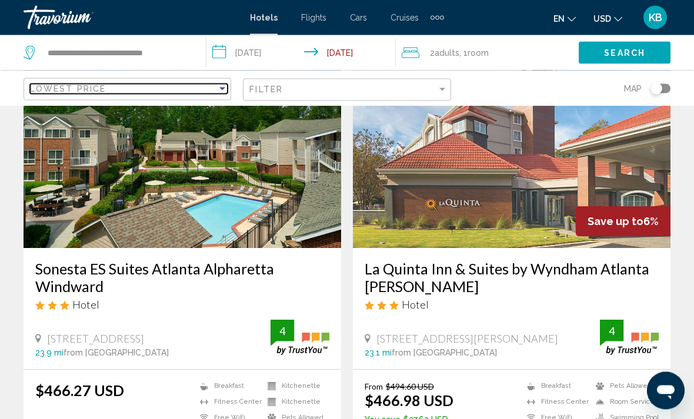
click at [212, 92] on div "Lowest Price" at bounding box center [123, 88] width 187 height 9
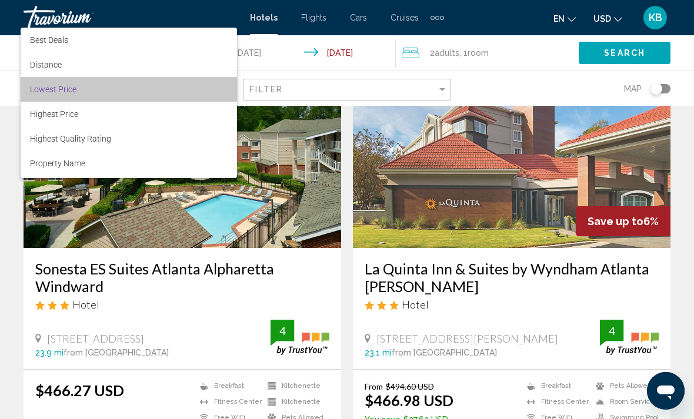
click at [98, 84] on span "Lowest Price" at bounding box center [129, 89] width 198 height 25
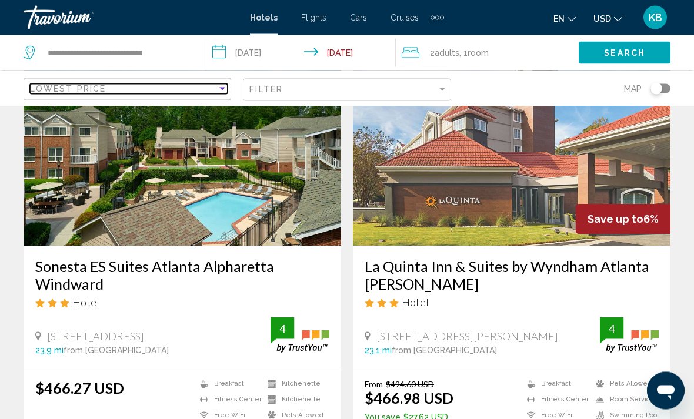
scroll to position [1876, 0]
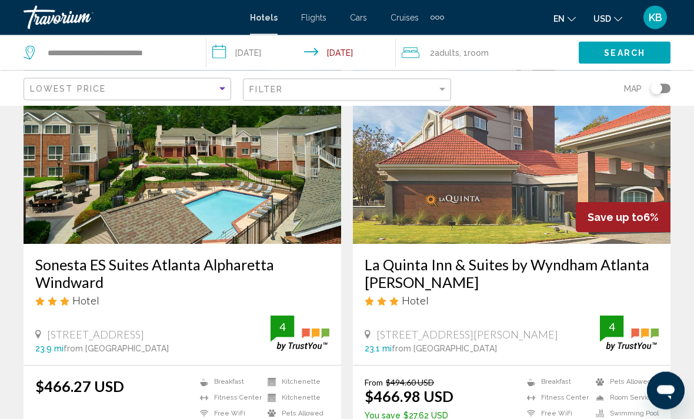
click at [215, 207] on img "Main content" at bounding box center [183, 150] width 318 height 188
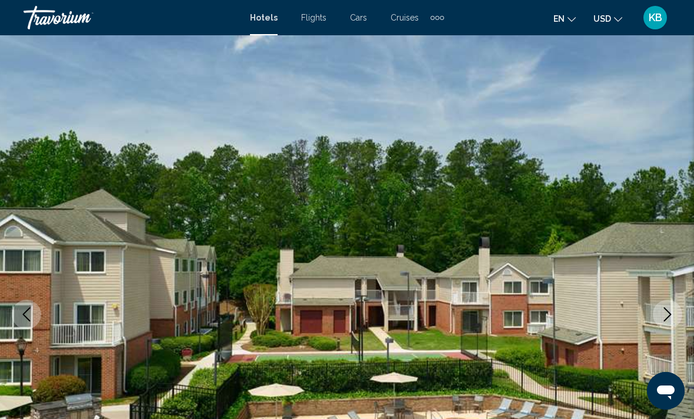
click at [664, 316] on icon "Next image" at bounding box center [668, 315] width 14 height 14
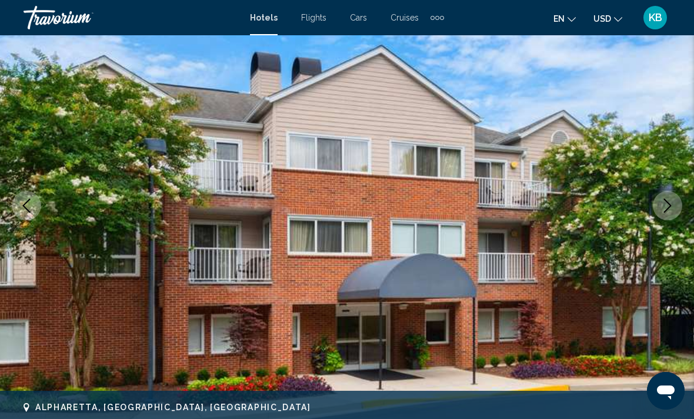
scroll to position [109, 0]
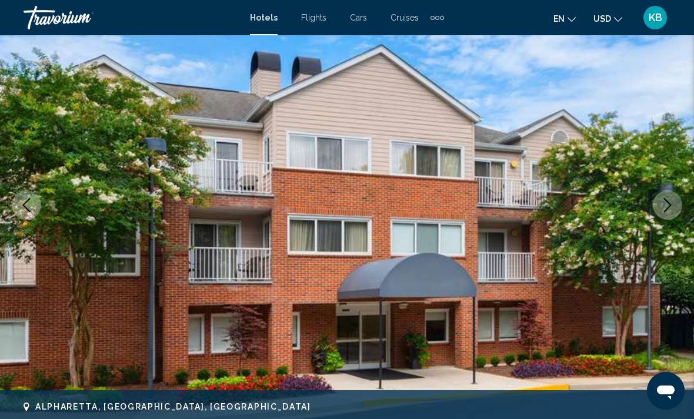
click at [662, 213] on button "Next image" at bounding box center [667, 205] width 29 height 29
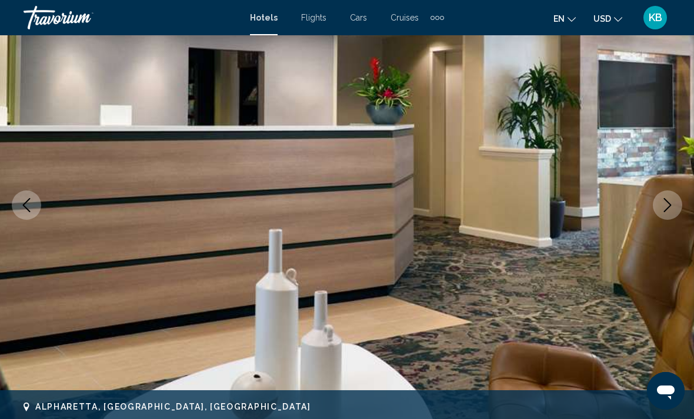
click at [659, 209] on button "Next image" at bounding box center [667, 205] width 29 height 29
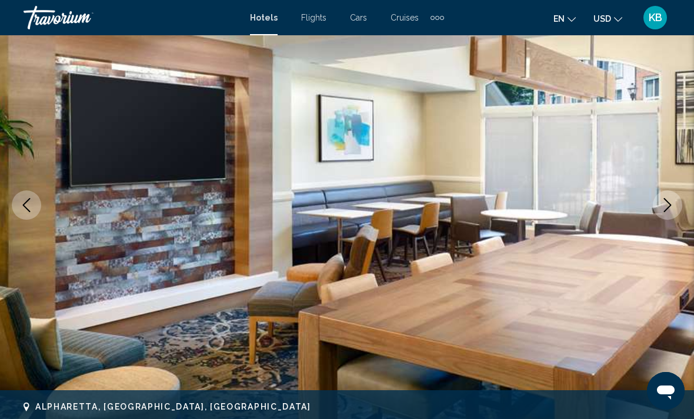
click at [669, 207] on icon "Next image" at bounding box center [668, 205] width 8 height 14
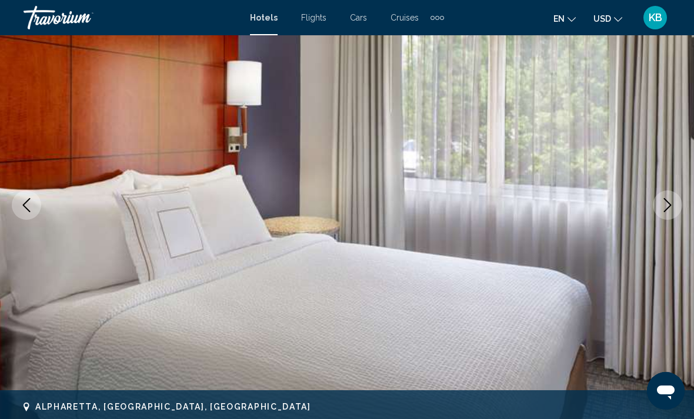
click at [672, 205] on icon "Next image" at bounding box center [668, 205] width 14 height 14
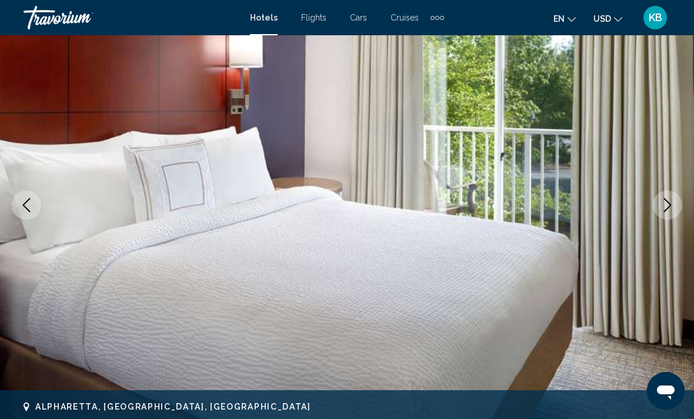
click at [673, 206] on icon "Next image" at bounding box center [668, 205] width 14 height 14
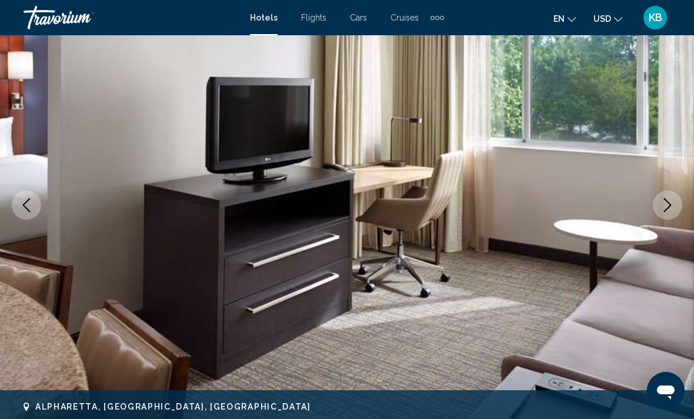
click at [675, 205] on button "Next image" at bounding box center [667, 205] width 29 height 29
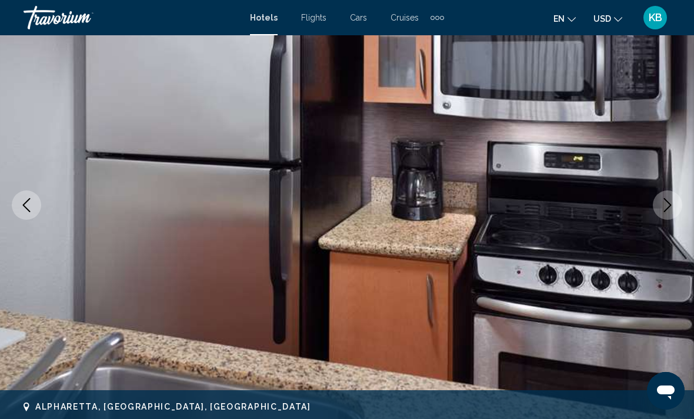
click at [675, 206] on button "Next image" at bounding box center [667, 205] width 29 height 29
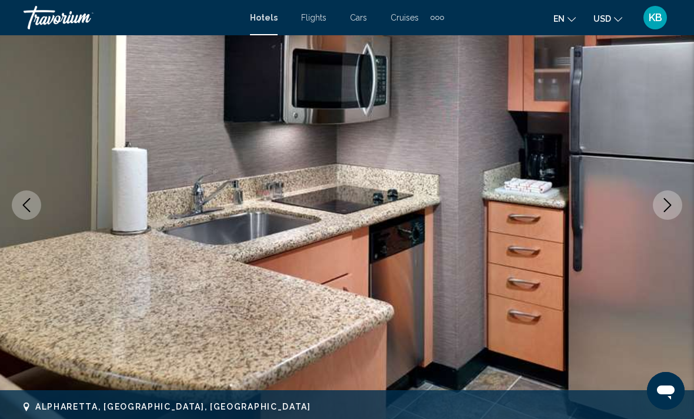
click at [668, 204] on icon "Next image" at bounding box center [668, 205] width 14 height 14
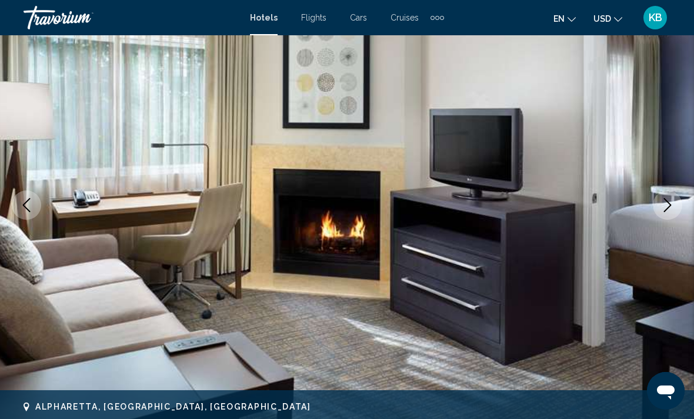
click at [666, 205] on icon "Next image" at bounding box center [668, 205] width 14 height 14
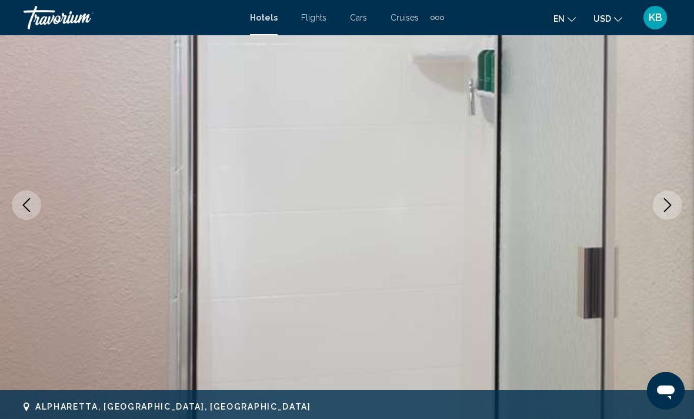
click at [666, 209] on icon "Next image" at bounding box center [668, 205] width 14 height 14
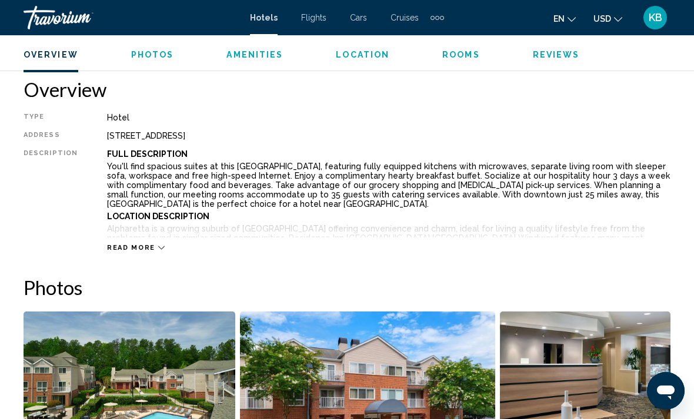
scroll to position [571, 0]
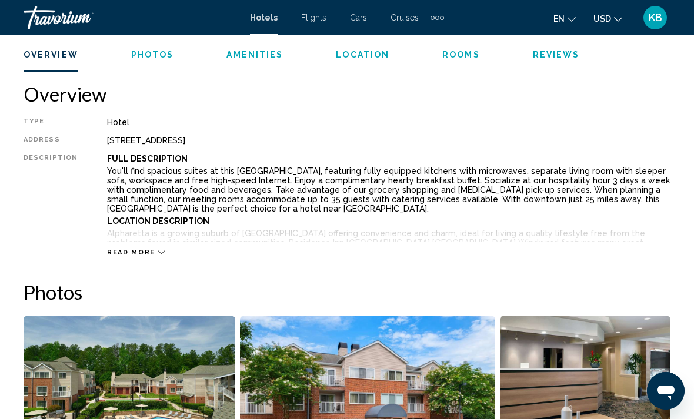
click at [126, 246] on div "Read more" at bounding box center [389, 241] width 564 height 32
click at [130, 253] on span "Read more" at bounding box center [131, 253] width 48 height 8
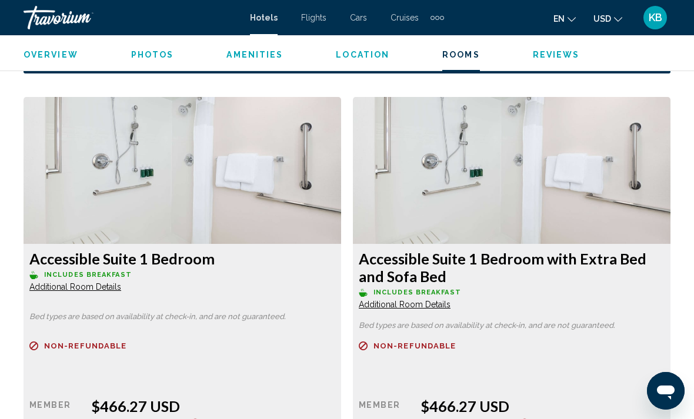
scroll to position [1801, 0]
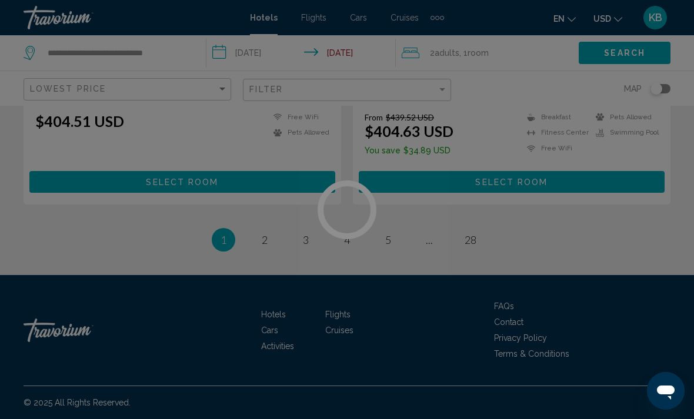
scroll to position [2526, 0]
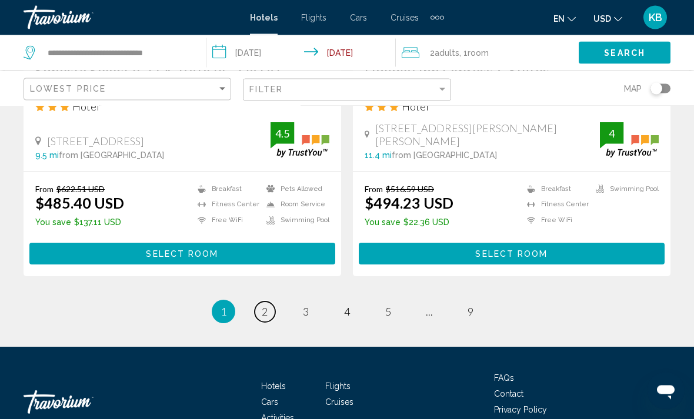
click at [272, 302] on link "page 2" at bounding box center [265, 312] width 21 height 21
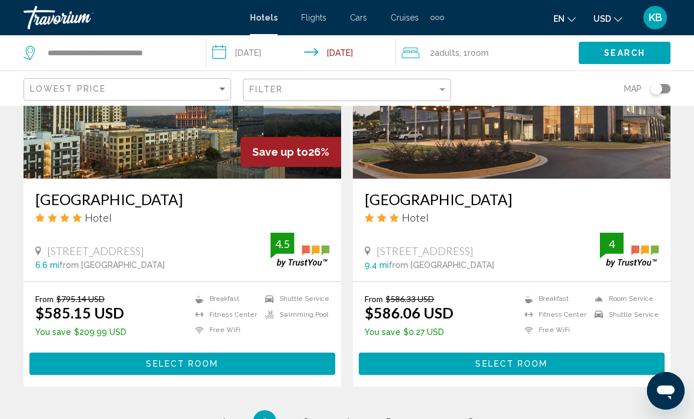
scroll to position [2417, 0]
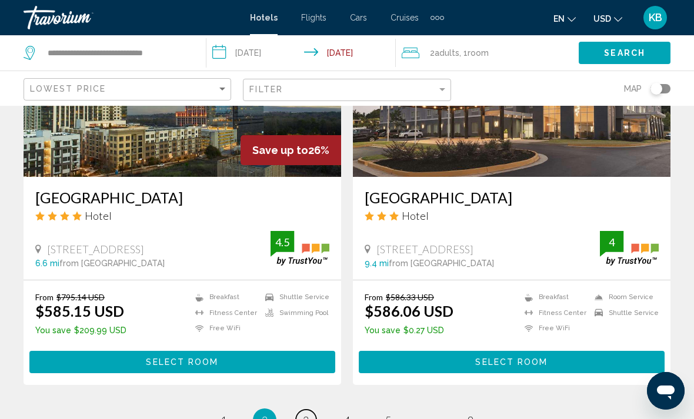
click at [300, 410] on link "page 3" at bounding box center [306, 420] width 21 height 21
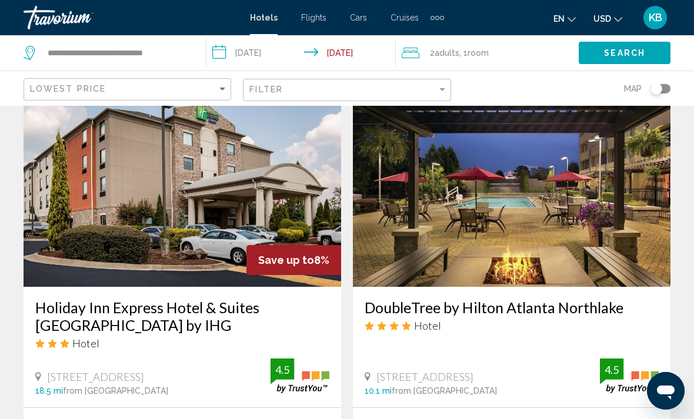
scroll to position [487, 0]
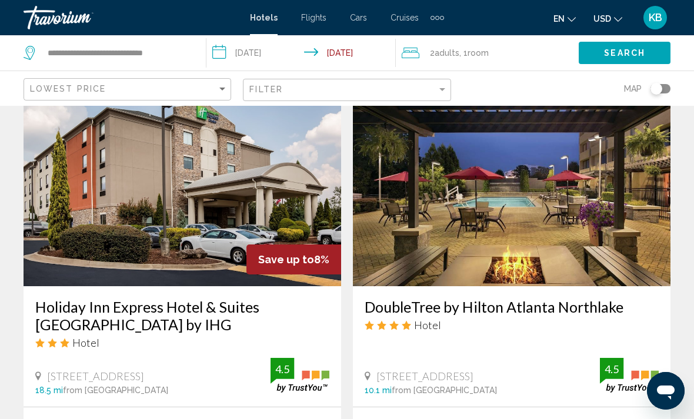
click at [607, 284] on img "Main content" at bounding box center [512, 192] width 318 height 188
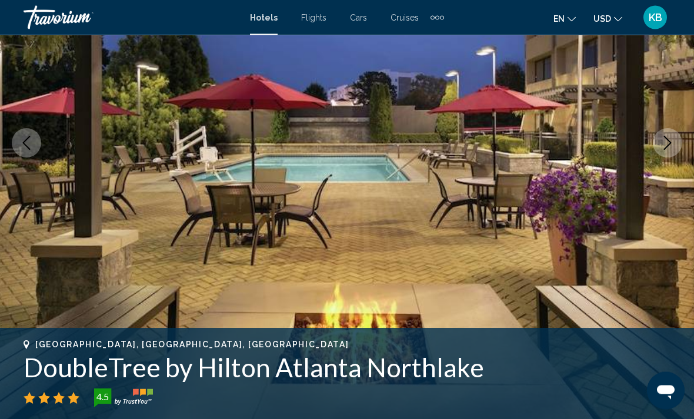
scroll to position [171, 0]
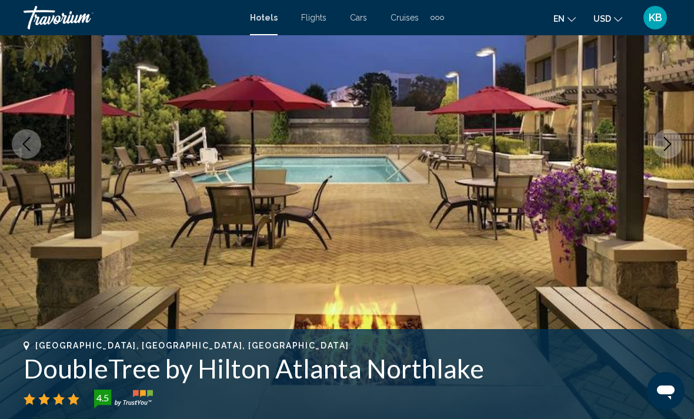
click at [679, 147] on button "Next image" at bounding box center [667, 143] width 29 height 29
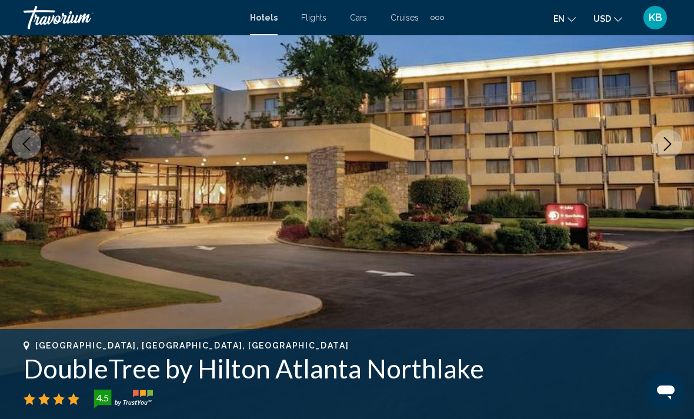
click at [672, 151] on icon "Next image" at bounding box center [668, 144] width 14 height 14
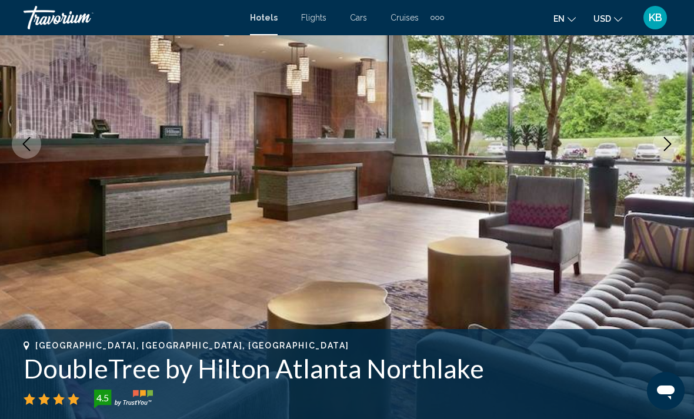
click at [675, 152] on button "Next image" at bounding box center [667, 143] width 29 height 29
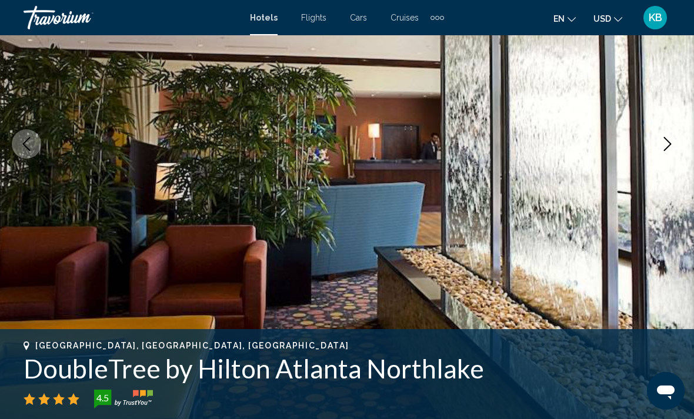
click at [680, 153] on button "Next image" at bounding box center [667, 143] width 29 height 29
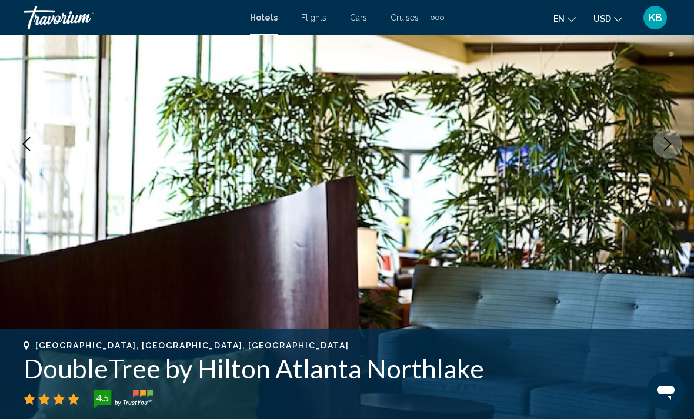
click at [670, 149] on icon "Next image" at bounding box center [668, 144] width 14 height 14
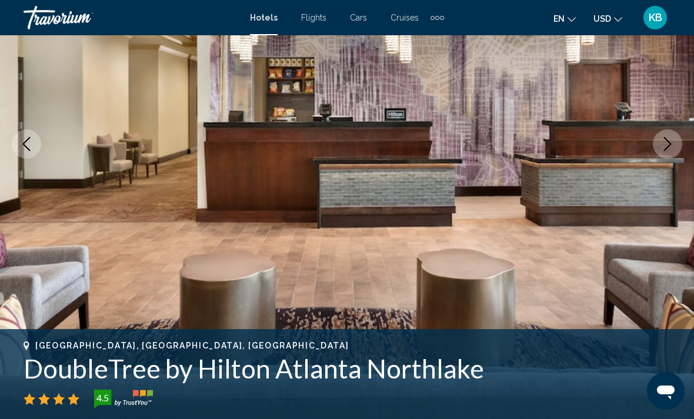
click at [671, 149] on icon "Next image" at bounding box center [668, 144] width 14 height 14
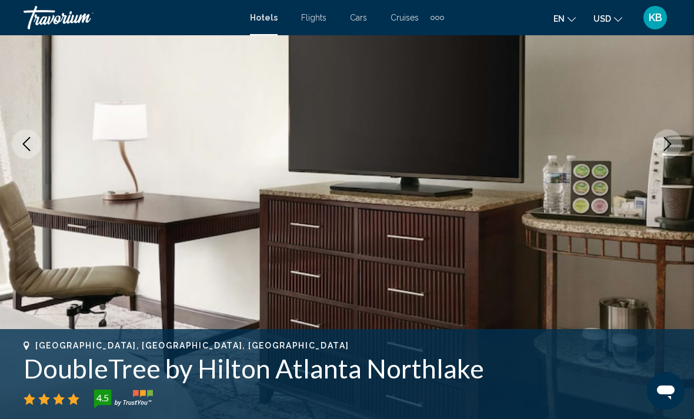
click at [672, 151] on button "Next image" at bounding box center [667, 143] width 29 height 29
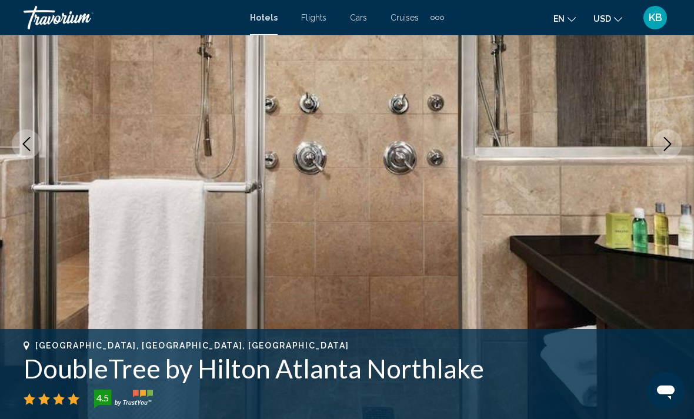
click at [677, 152] on button "Next image" at bounding box center [667, 143] width 29 height 29
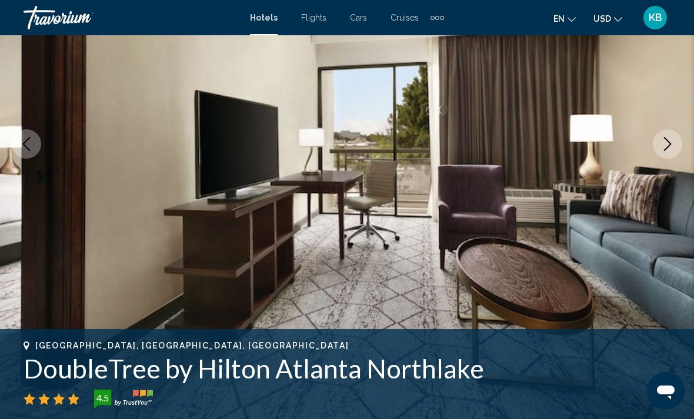
click at [676, 149] on button "Next image" at bounding box center [667, 143] width 29 height 29
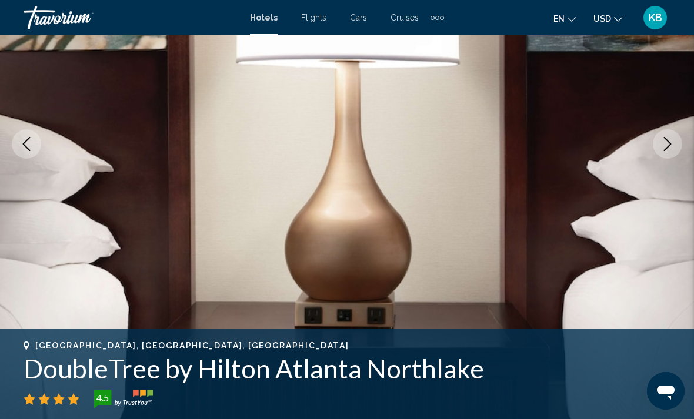
click at [677, 149] on button "Next image" at bounding box center [667, 143] width 29 height 29
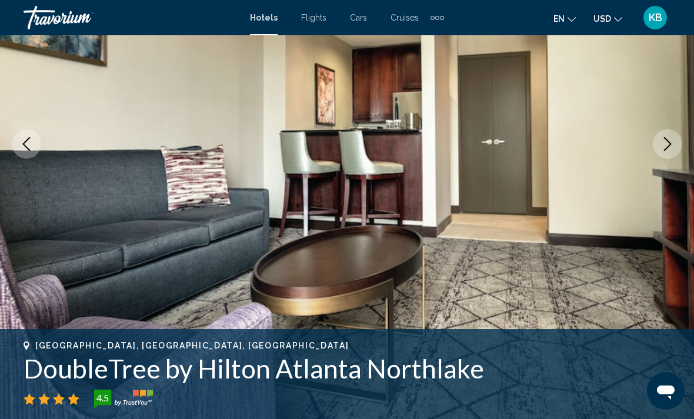
click at [677, 149] on button "Next image" at bounding box center [667, 143] width 29 height 29
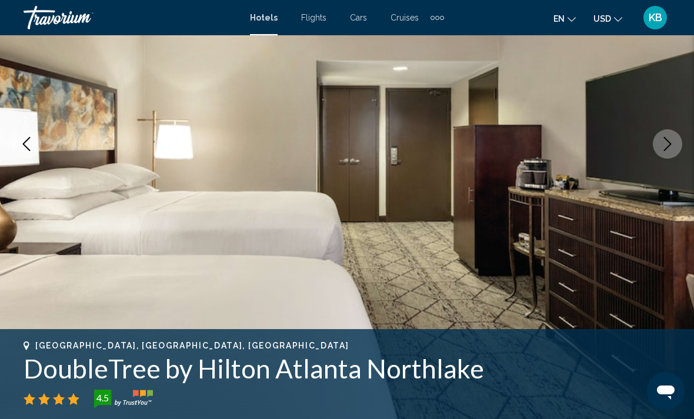
click at [660, 150] on button "Next image" at bounding box center [667, 143] width 29 height 29
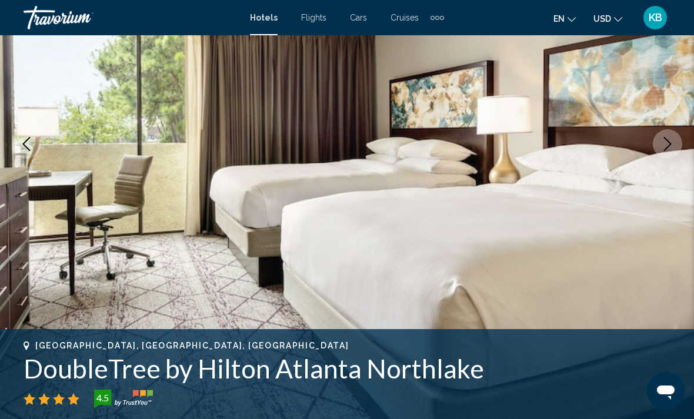
click at [658, 151] on button "Next image" at bounding box center [667, 143] width 29 height 29
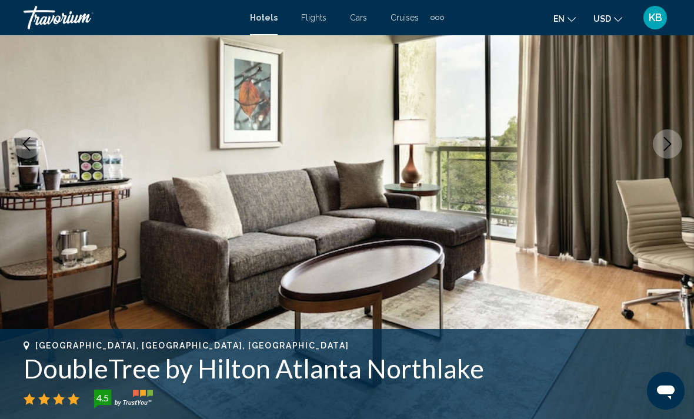
click at [665, 150] on icon "Next image" at bounding box center [668, 144] width 8 height 14
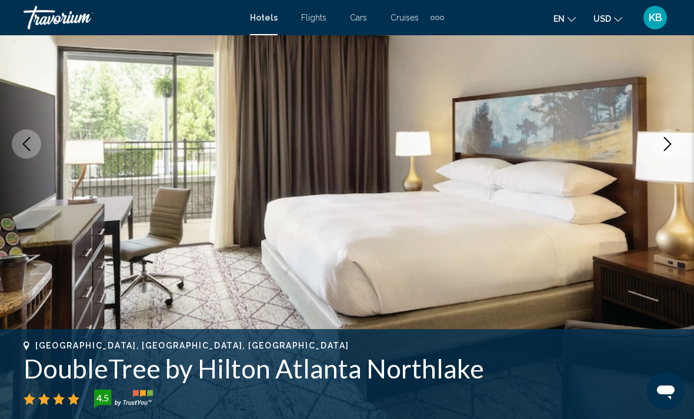
click at [671, 147] on icon "Next image" at bounding box center [668, 144] width 14 height 14
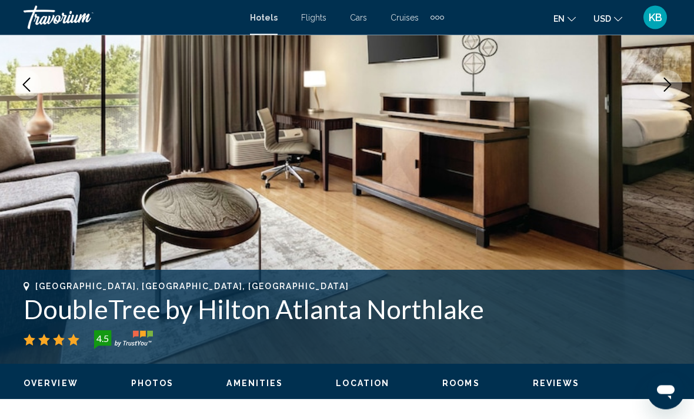
click at [671, 94] on button "Next image" at bounding box center [667, 85] width 29 height 29
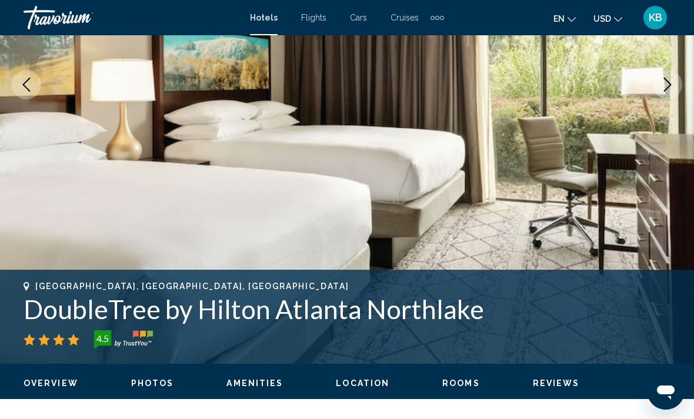
click at [668, 98] on button "Next image" at bounding box center [667, 84] width 29 height 29
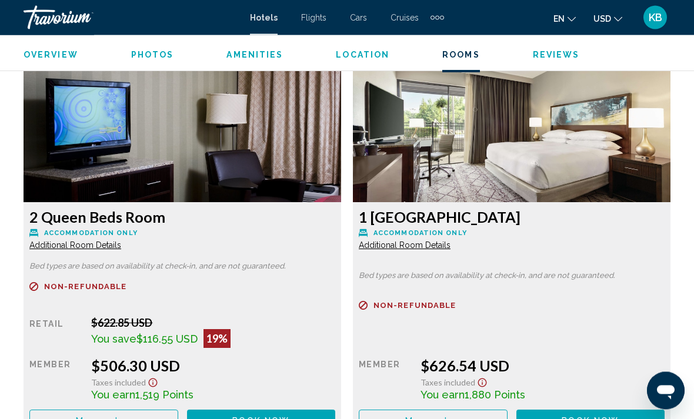
scroll to position [1814, 0]
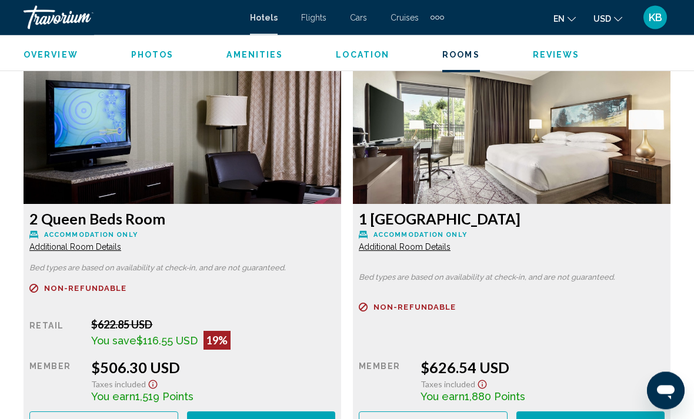
click at [121, 246] on span "Additional Room Details" at bounding box center [75, 247] width 92 height 9
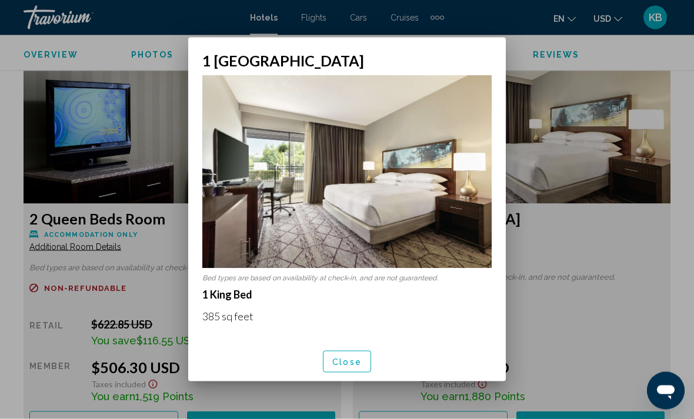
scroll to position [0, 0]
click at [611, 267] on div at bounding box center [347, 209] width 694 height 419
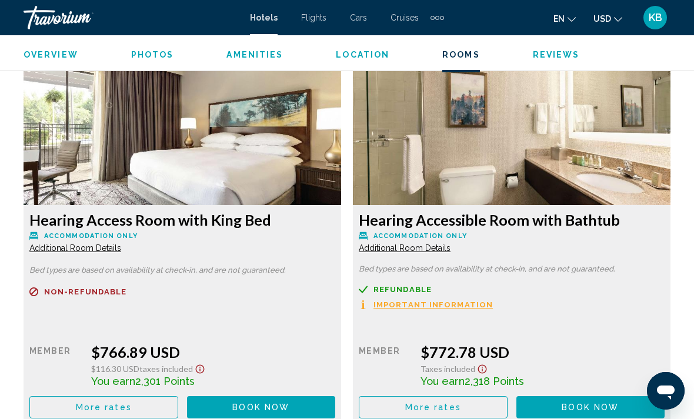
scroll to position [3355, 0]
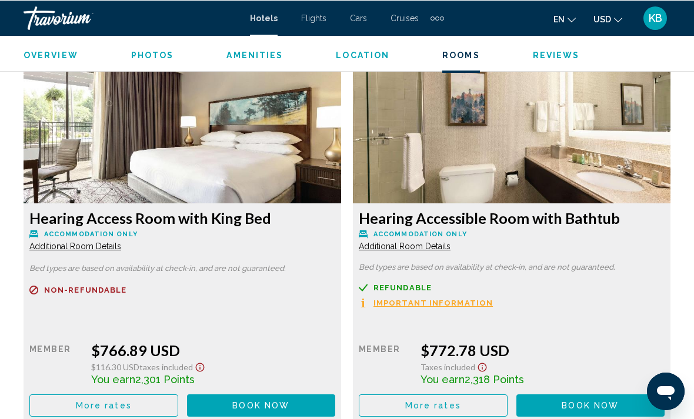
click at [482, 299] on span "Important Information" at bounding box center [433, 303] width 119 height 8
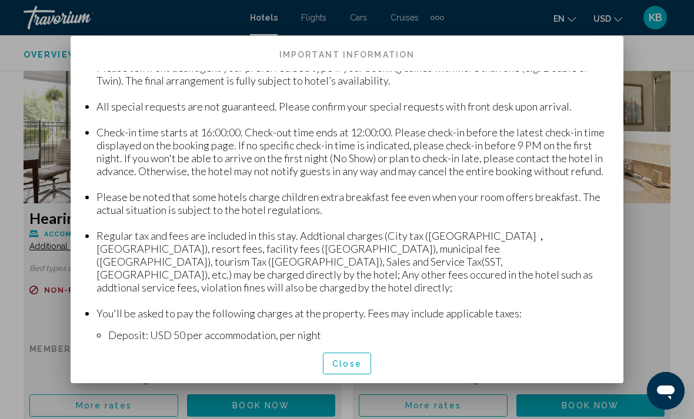
scroll to position [74, 0]
click at [359, 367] on button "Close" at bounding box center [347, 364] width 48 height 22
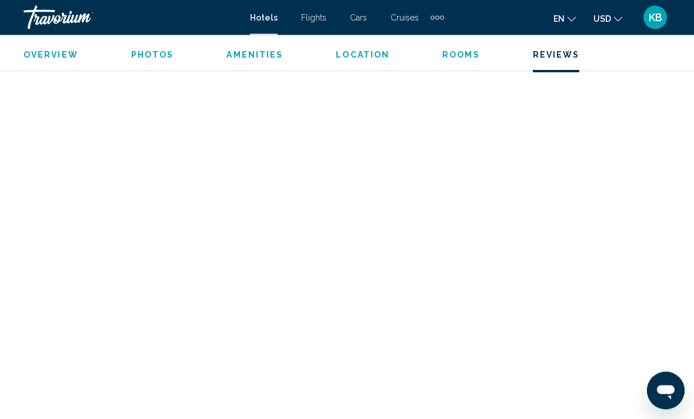
scroll to position [5023, 0]
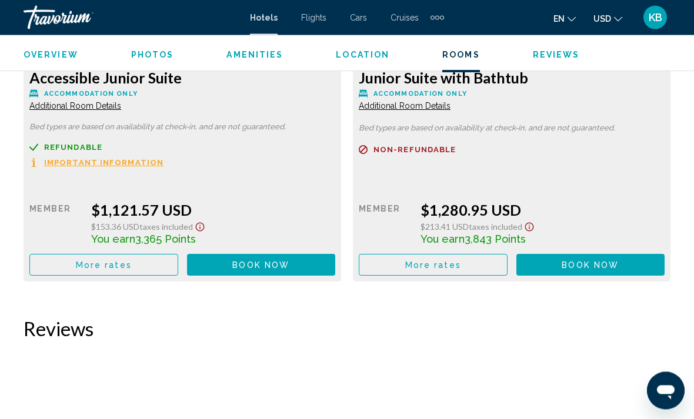
scroll to position [2543, 0]
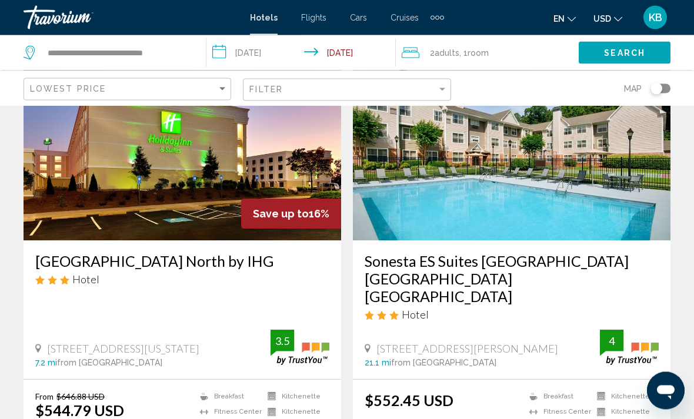
scroll to position [1428, 0]
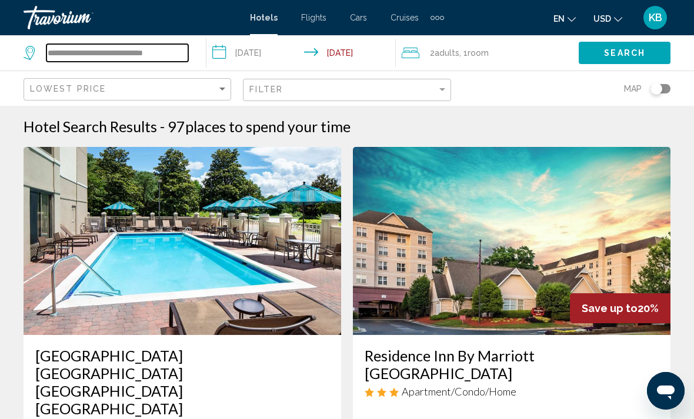
click at [164, 60] on input "**********" at bounding box center [117, 53] width 142 height 18
type input "**********"
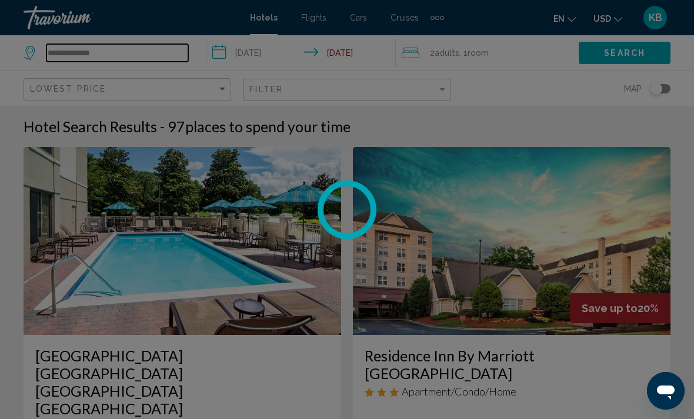
type input "**********"
click at [278, 51] on div at bounding box center [347, 209] width 694 height 419
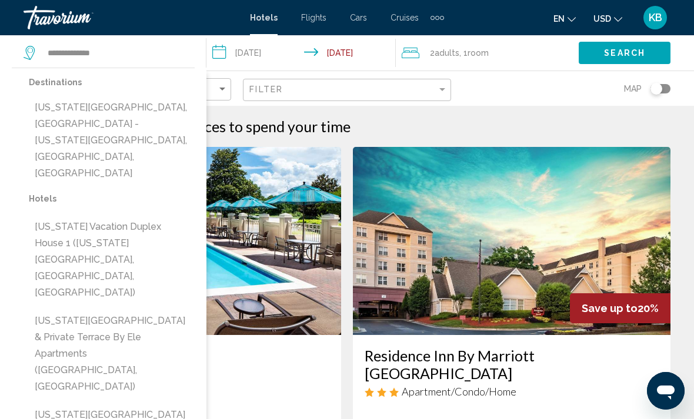
click at [264, 45] on input "**********" at bounding box center [303, 54] width 194 height 39
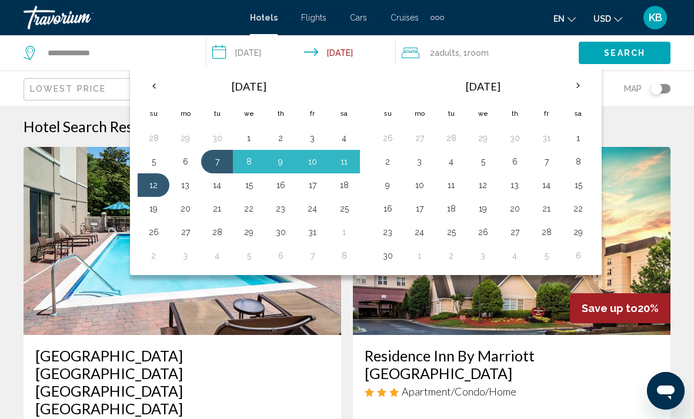
click at [151, 81] on th "Previous month" at bounding box center [154, 86] width 32 height 26
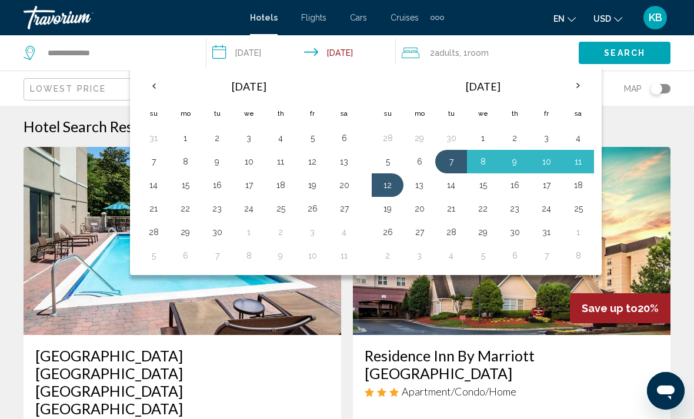
click at [156, 83] on th "Previous month" at bounding box center [154, 86] width 32 height 26
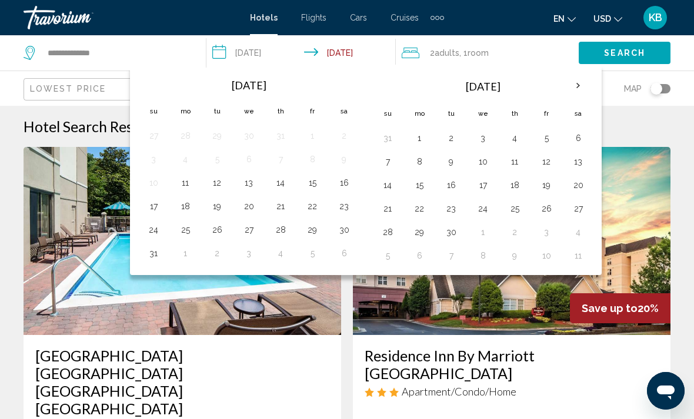
click at [314, 204] on button "22" at bounding box center [312, 206] width 19 height 16
click at [338, 207] on button "23" at bounding box center [344, 206] width 19 height 16
type input "**********"
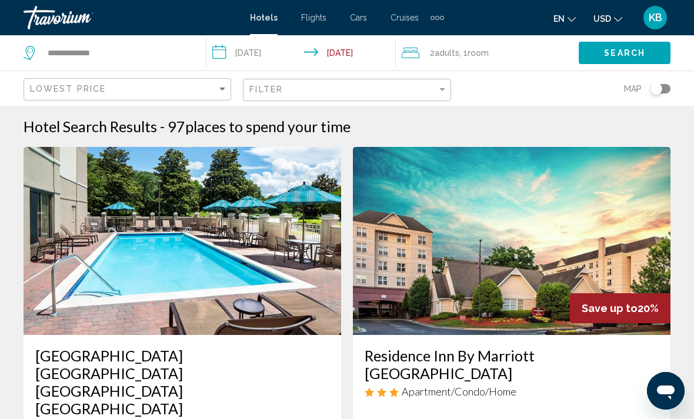
click at [622, 51] on span "Search" at bounding box center [624, 53] width 41 height 9
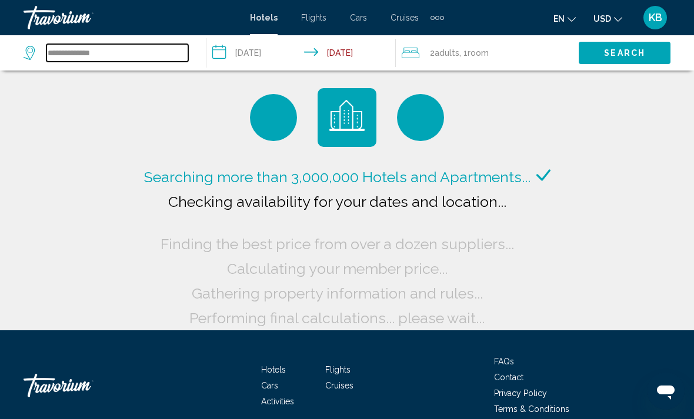
click at [142, 52] on input "**********" at bounding box center [117, 53] width 142 height 18
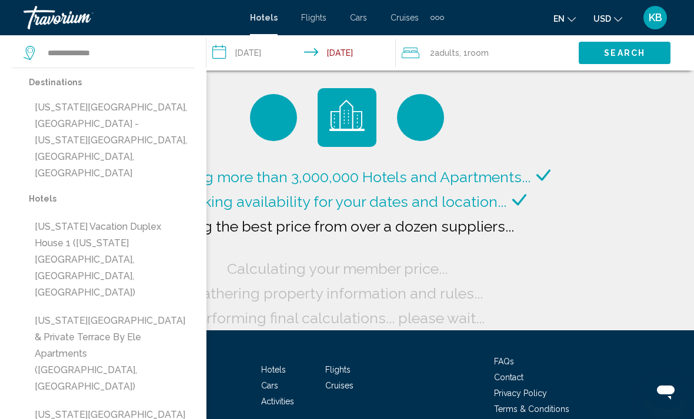
click at [160, 108] on button "Virginia Beach, Norfolk - Virginia Beach, VA, United States" at bounding box center [112, 140] width 166 height 88
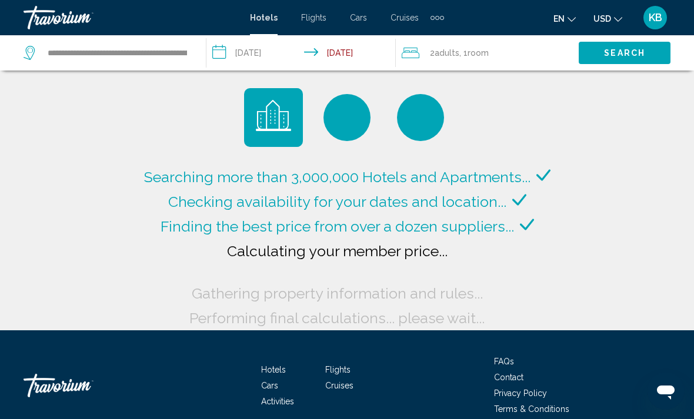
click at [632, 46] on button "Search" at bounding box center [625, 53] width 92 height 22
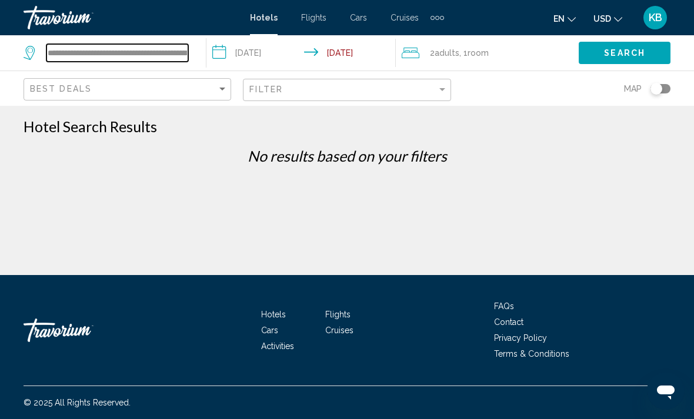
click at [159, 53] on input "**********" at bounding box center [117, 53] width 142 height 18
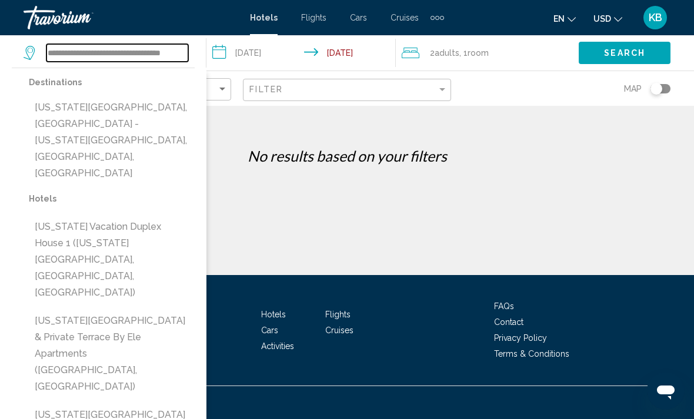
type input "**********"
click at [148, 18] on link "Travorium" at bounding box center [131, 18] width 215 height 24
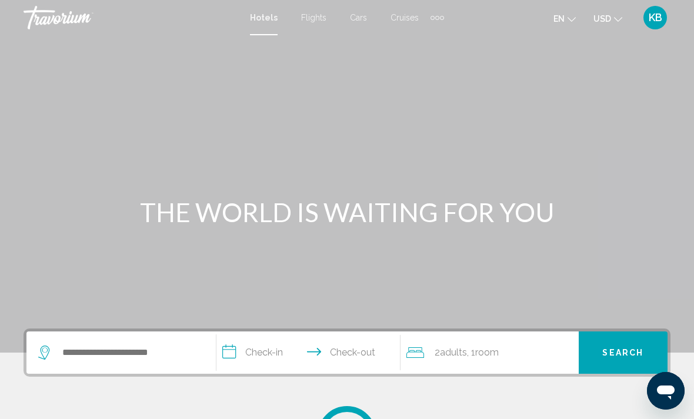
click at [166, 48] on div "Main content" at bounding box center [347, 176] width 694 height 353
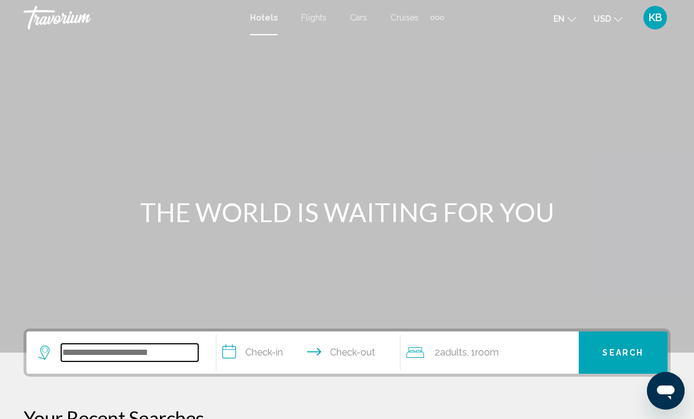
click at [136, 353] on input "Search widget" at bounding box center [129, 353] width 137 height 18
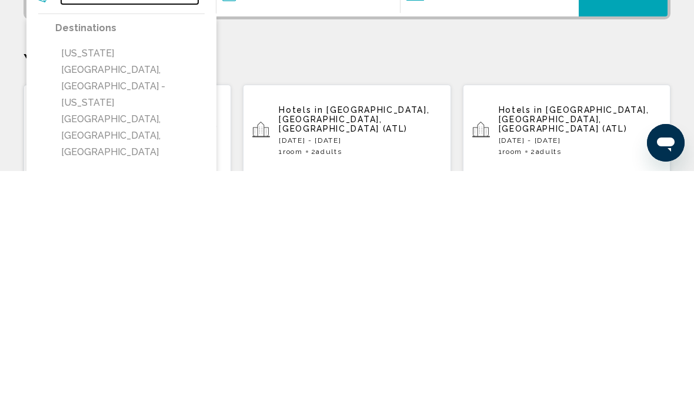
scroll to position [110, 0]
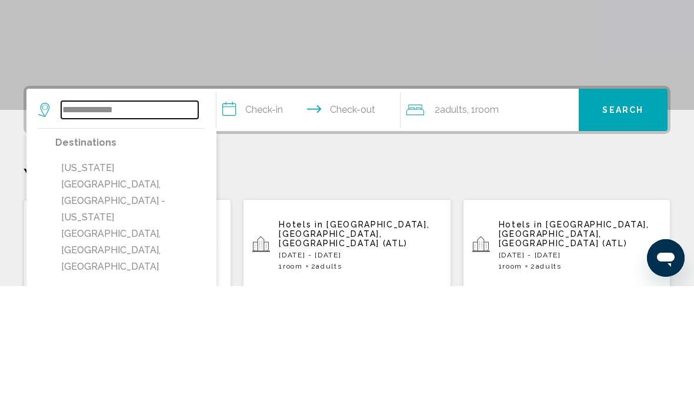
type input "**********"
click at [268, 222] on input "**********" at bounding box center [311, 245] width 189 height 46
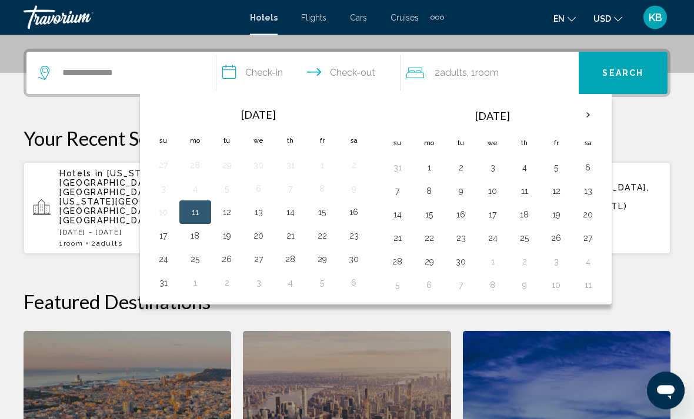
scroll to position [291, 0]
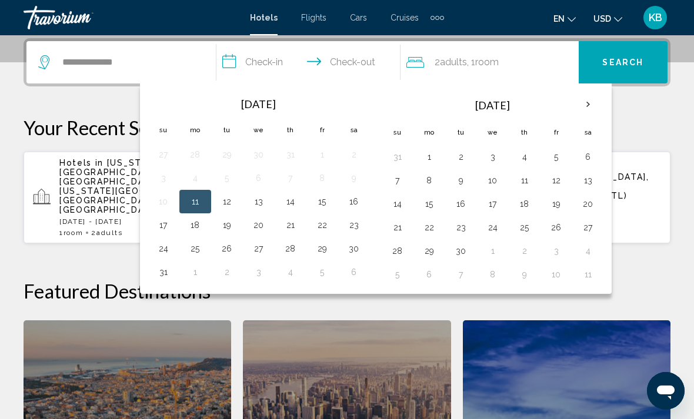
click at [324, 218] on button "22" at bounding box center [322, 225] width 19 height 16
click at [350, 224] on button "23" at bounding box center [354, 225] width 19 height 16
type input "**********"
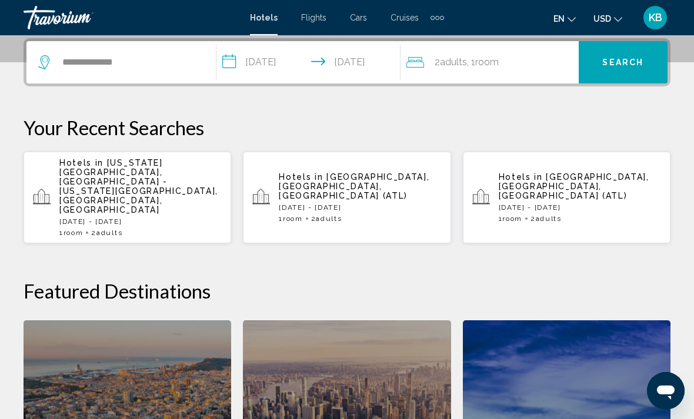
click at [629, 56] on button "Search" at bounding box center [623, 62] width 89 height 42
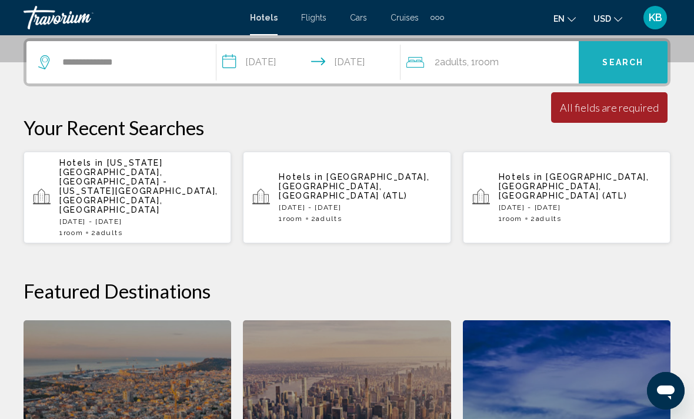
click at [618, 56] on button "Search" at bounding box center [623, 62] width 89 height 42
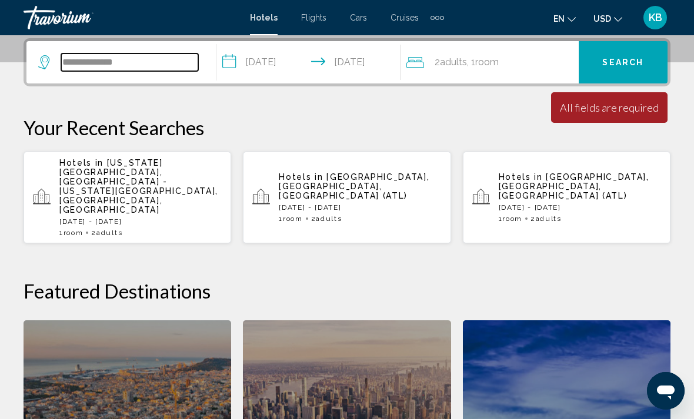
click at [141, 58] on input "**********" at bounding box center [129, 63] width 137 height 18
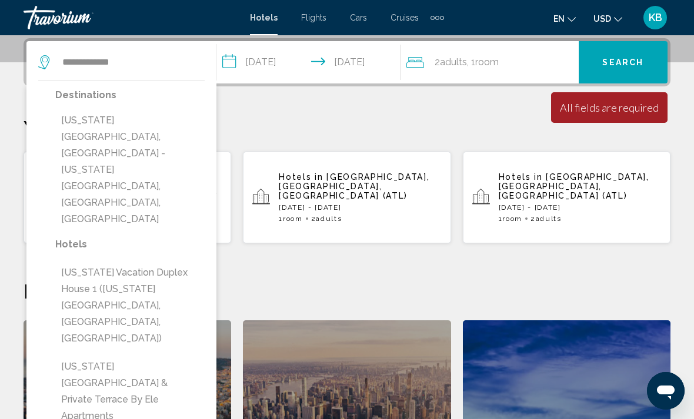
click at [154, 125] on button "Virginia Beach, Norfolk - Virginia Beach, VA, United States" at bounding box center [129, 169] width 149 height 121
type input "**********"
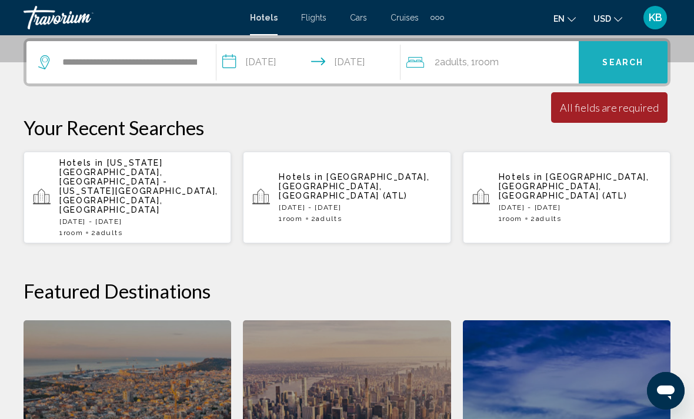
click at [639, 60] on span "Search" at bounding box center [622, 62] width 41 height 9
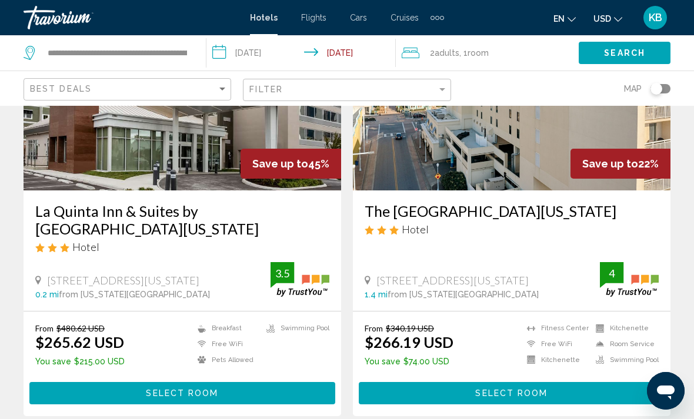
scroll to position [146, 0]
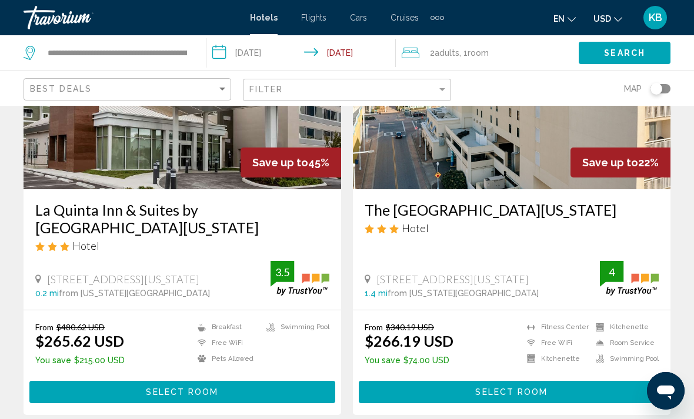
click at [523, 202] on h3 "The Ocean Key Virginia Beach Resort" at bounding box center [512, 210] width 294 height 18
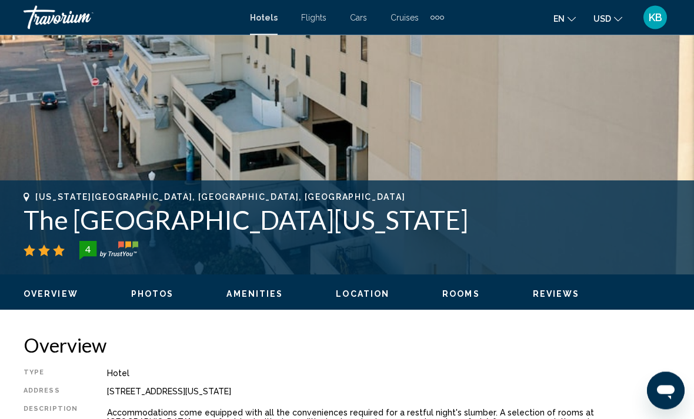
scroll to position [275, 0]
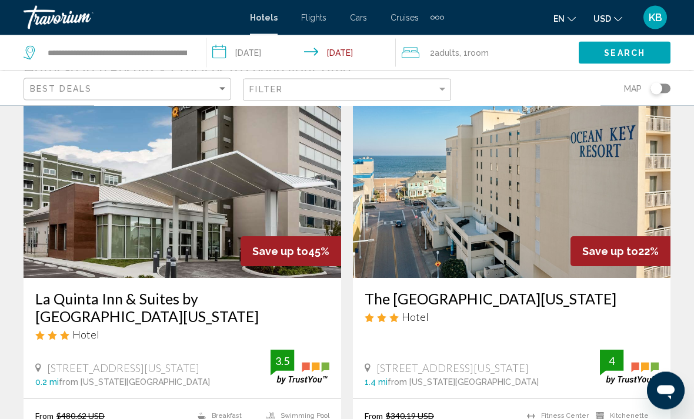
scroll to position [56, 0]
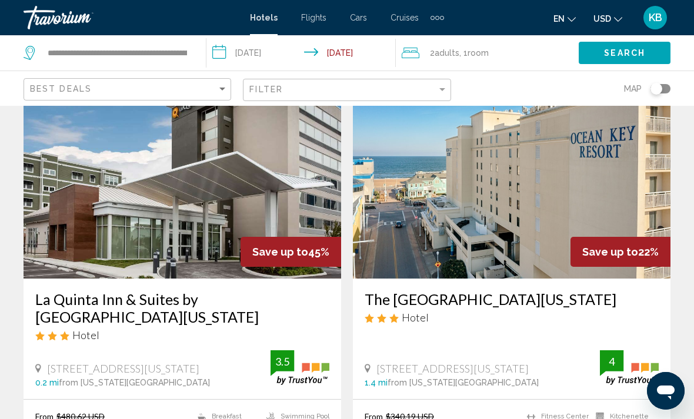
click at [263, 210] on img "Main content" at bounding box center [183, 185] width 318 height 188
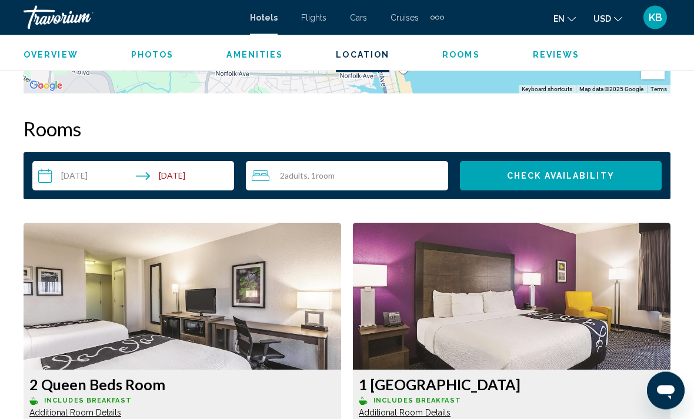
scroll to position [1578, 0]
